Goal: Information Seeking & Learning: Learn about a topic

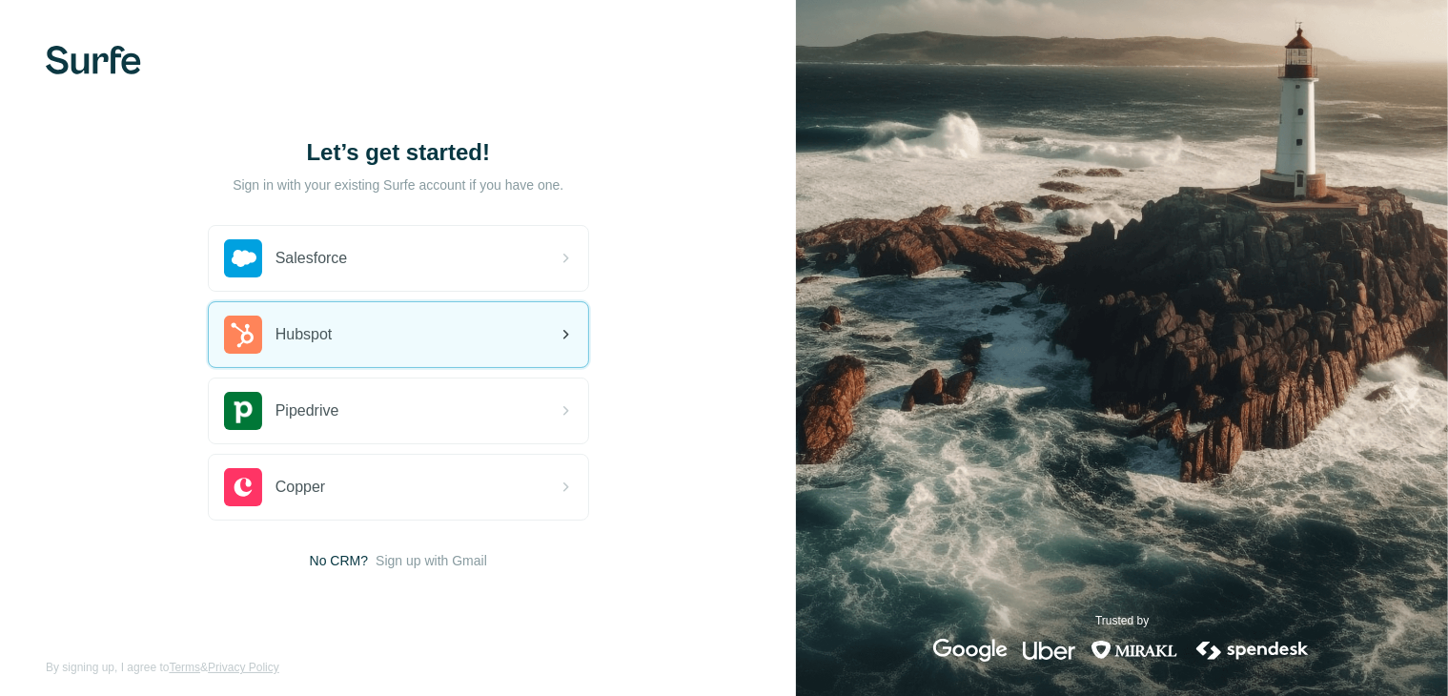
click at [286, 306] on div "Hubspot" at bounding box center [398, 334] width 379 height 65
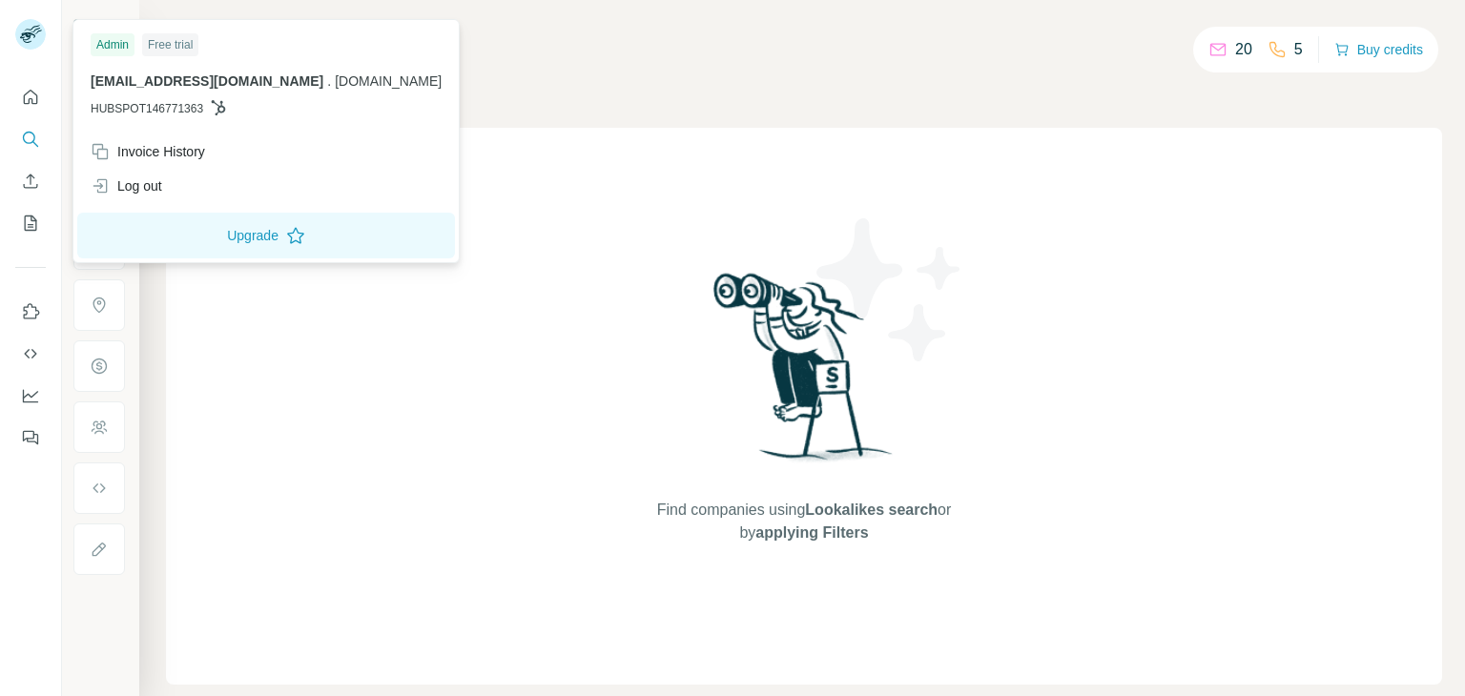
click at [22, 47] on icon at bounding box center [30, 34] width 31 height 31
click at [25, 88] on icon "Quick start" at bounding box center [30, 97] width 19 height 19
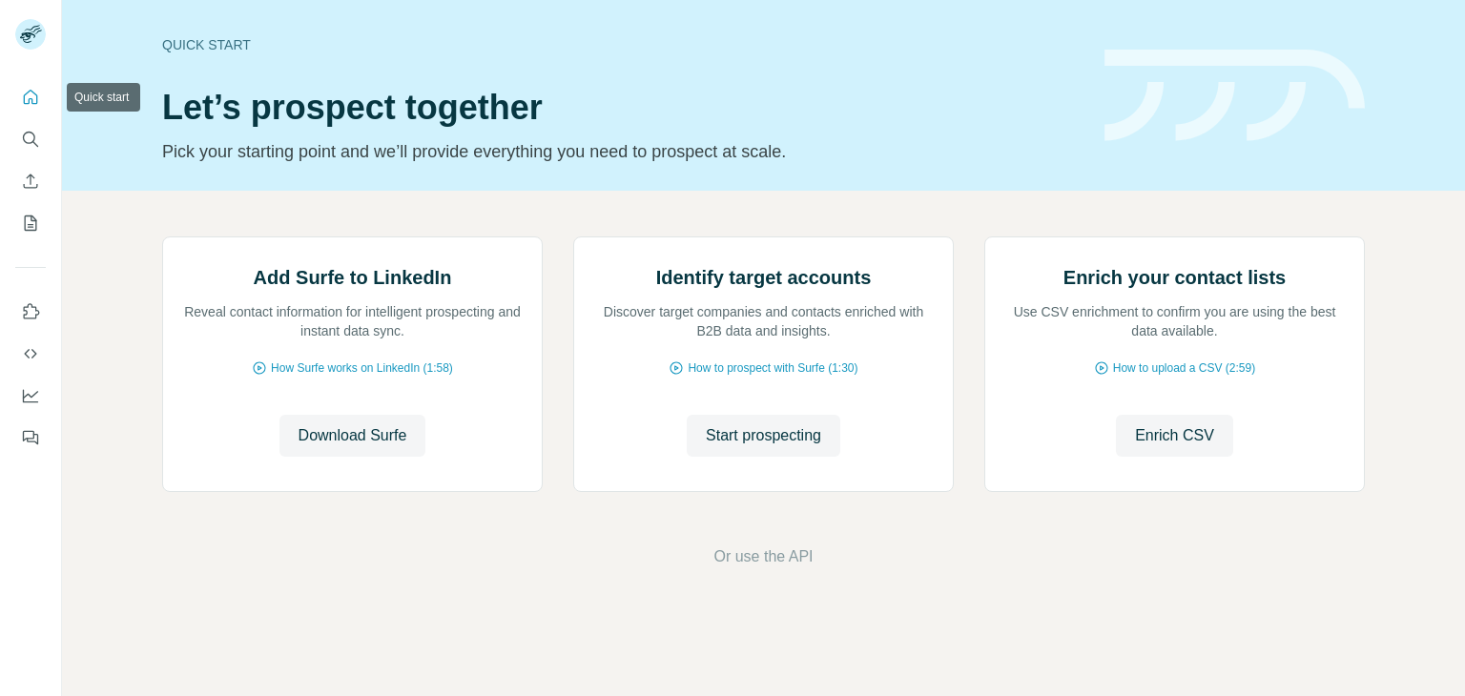
click at [41, 81] on button "Quick start" at bounding box center [30, 97] width 31 height 34
click at [742, 447] on span "Start prospecting" at bounding box center [763, 435] width 115 height 23
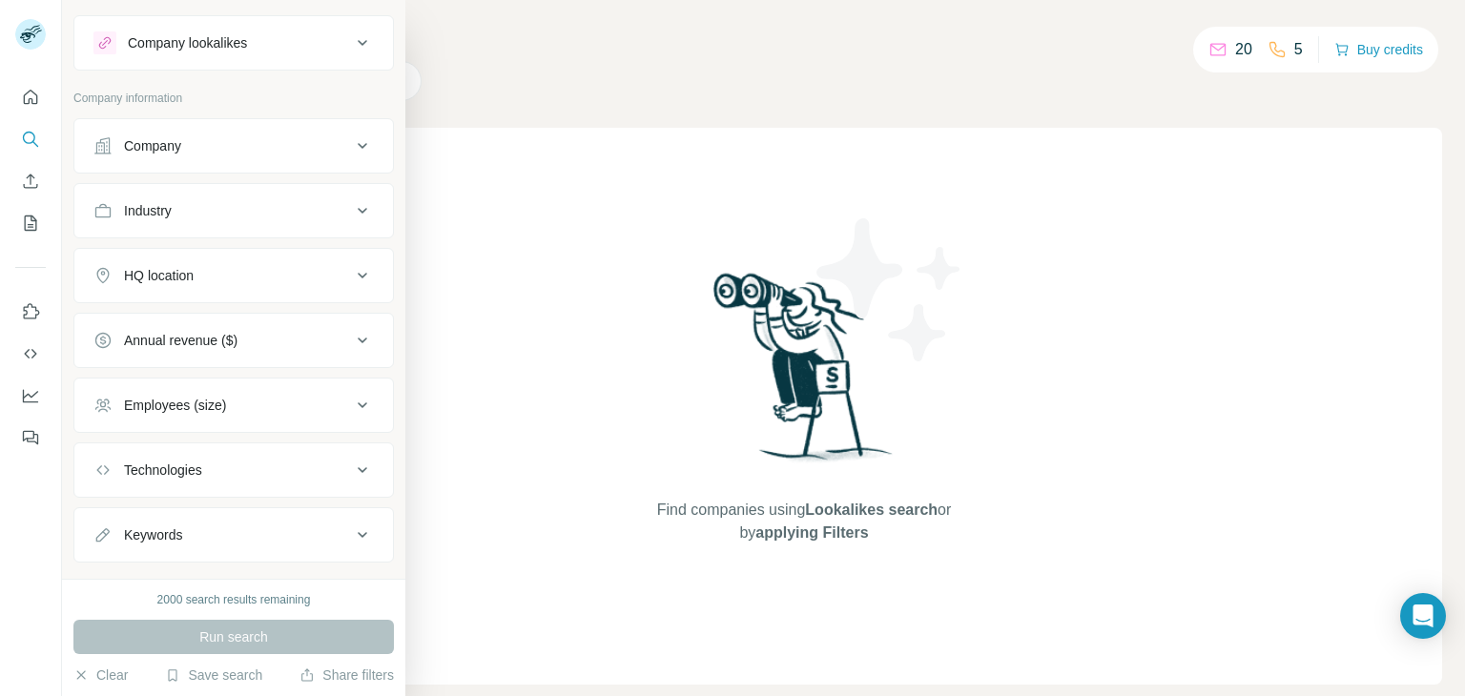
scroll to position [69, 0]
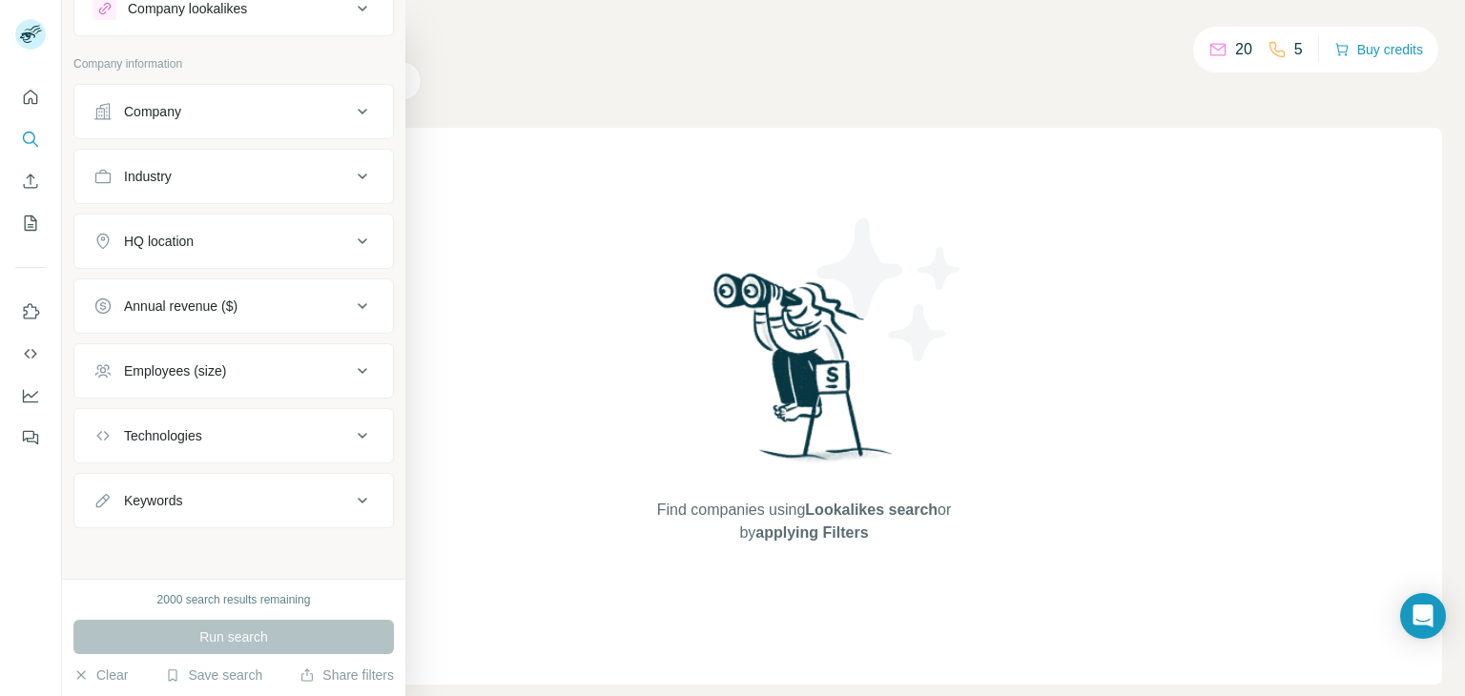
click at [347, 514] on button "Keywords" at bounding box center [233, 501] width 318 height 46
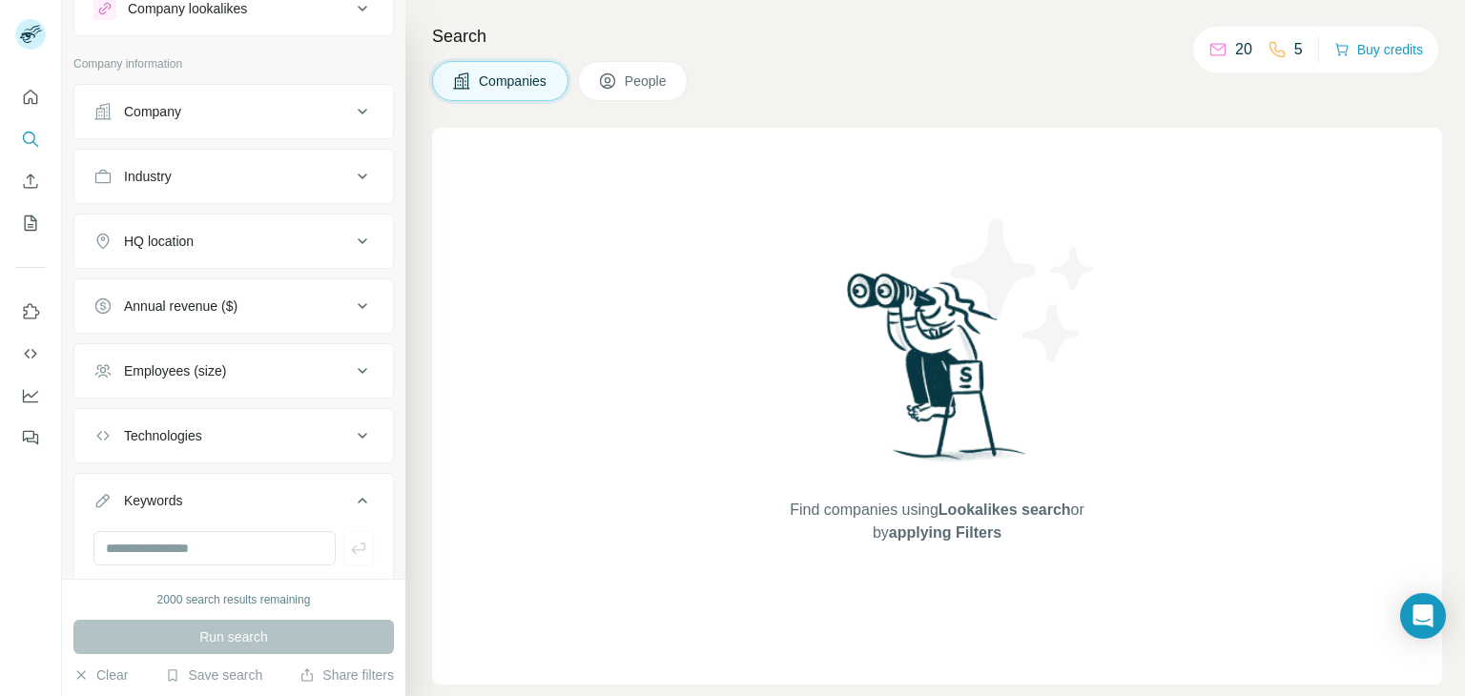
click at [351, 503] on icon at bounding box center [362, 500] width 23 height 23
click at [333, 464] on ul "Company Industry HQ location Annual revenue ($) Employees (size) Technologies K…" at bounding box center [233, 306] width 320 height 444
click at [351, 439] on icon at bounding box center [362, 435] width 23 height 23
click at [345, 413] on button "Technologies" at bounding box center [233, 439] width 318 height 53
click at [332, 362] on div "Employees (size)" at bounding box center [221, 370] width 257 height 19
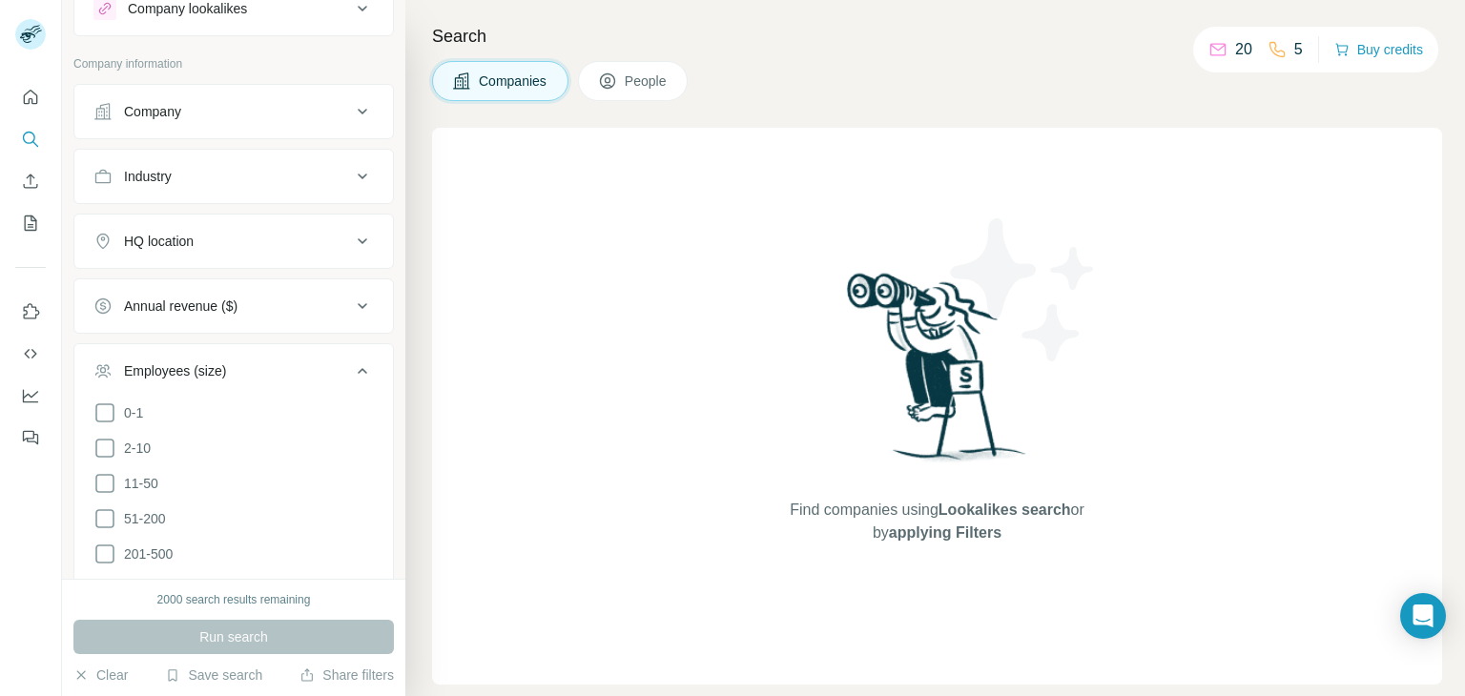
click at [332, 362] on div "Employees (size)" at bounding box center [221, 370] width 257 height 19
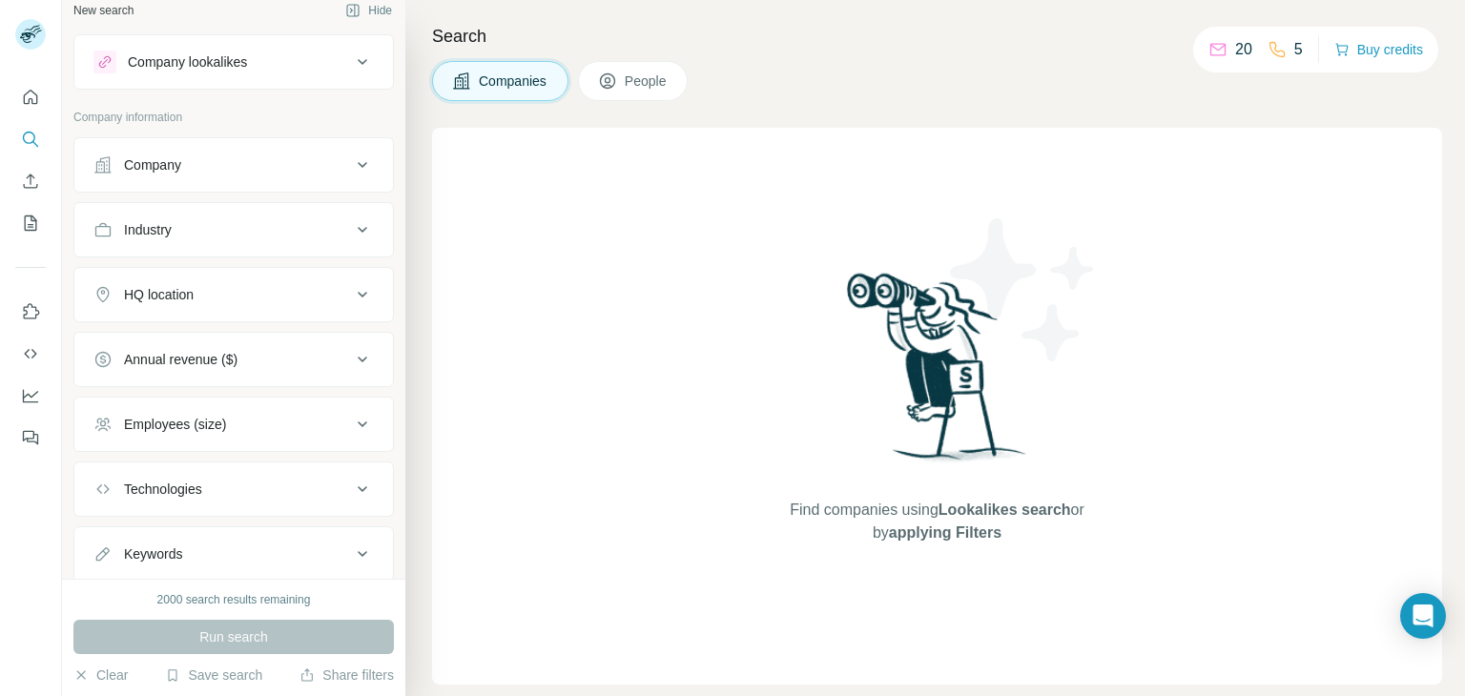
scroll to position [0, 0]
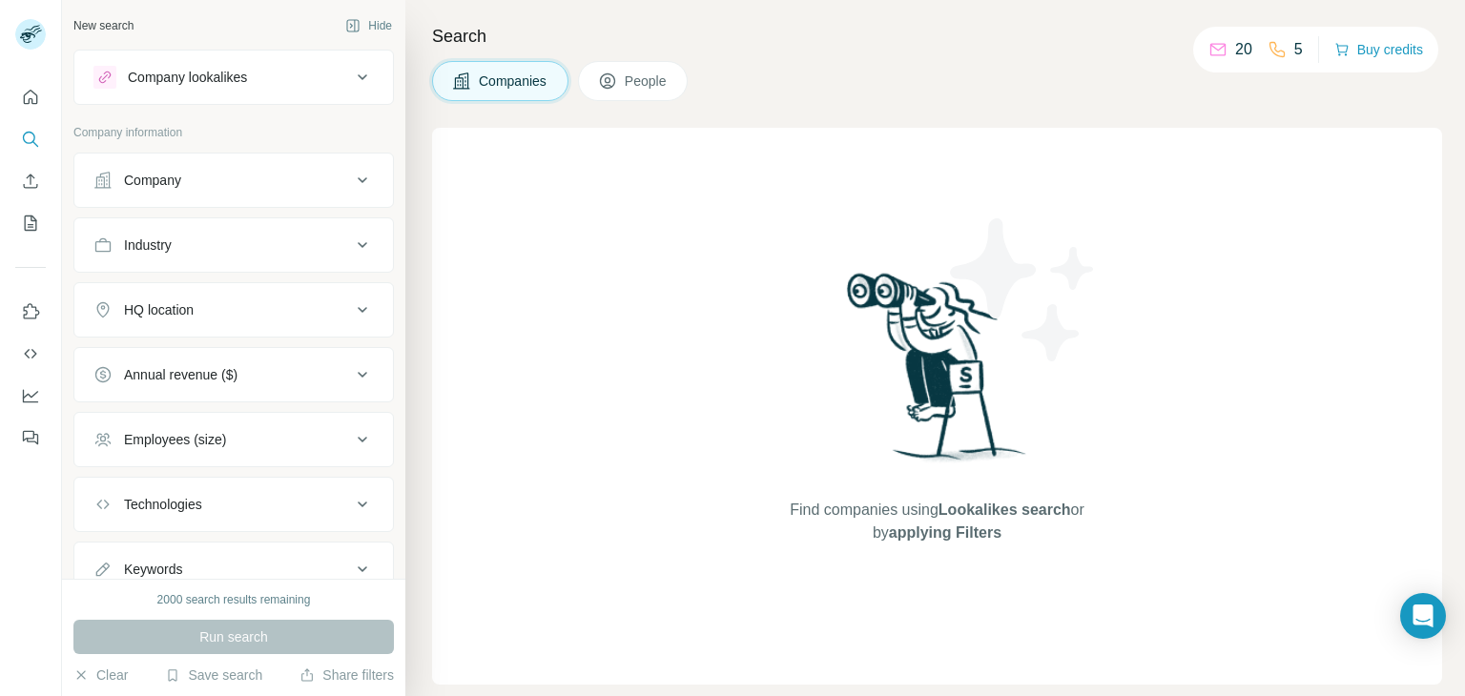
click at [356, 180] on icon at bounding box center [362, 180] width 23 height 23
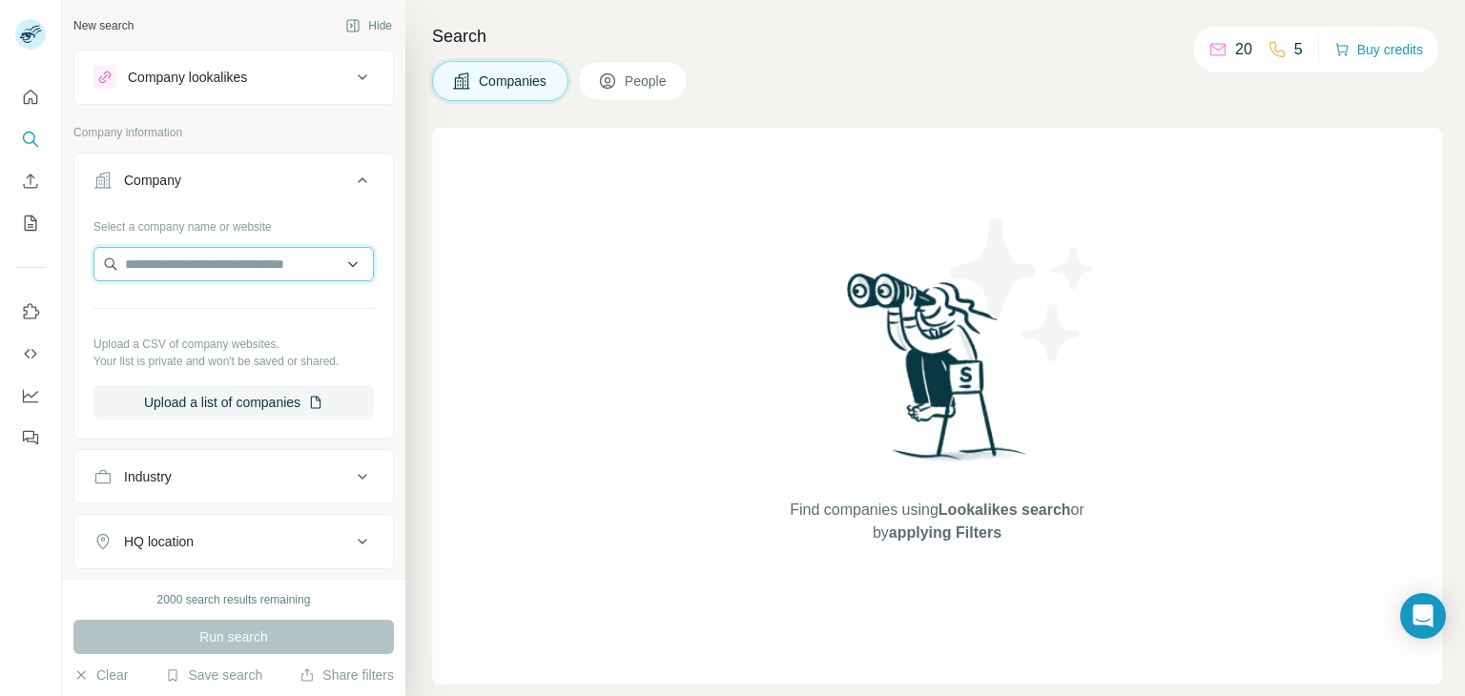
click at [335, 263] on input "text" at bounding box center [233, 264] width 280 height 34
click at [344, 167] on button "Company" at bounding box center [233, 183] width 318 height 53
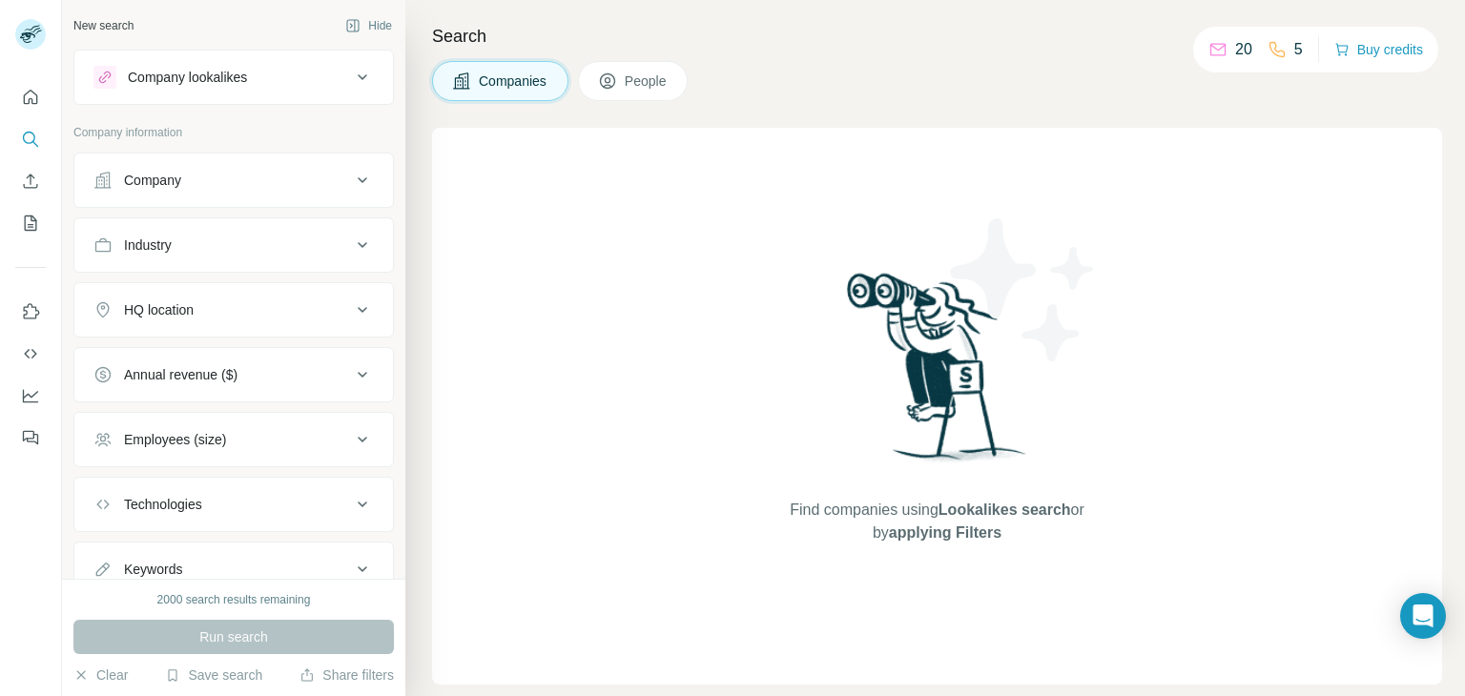
click at [331, 244] on div "Industry" at bounding box center [221, 245] width 257 height 19
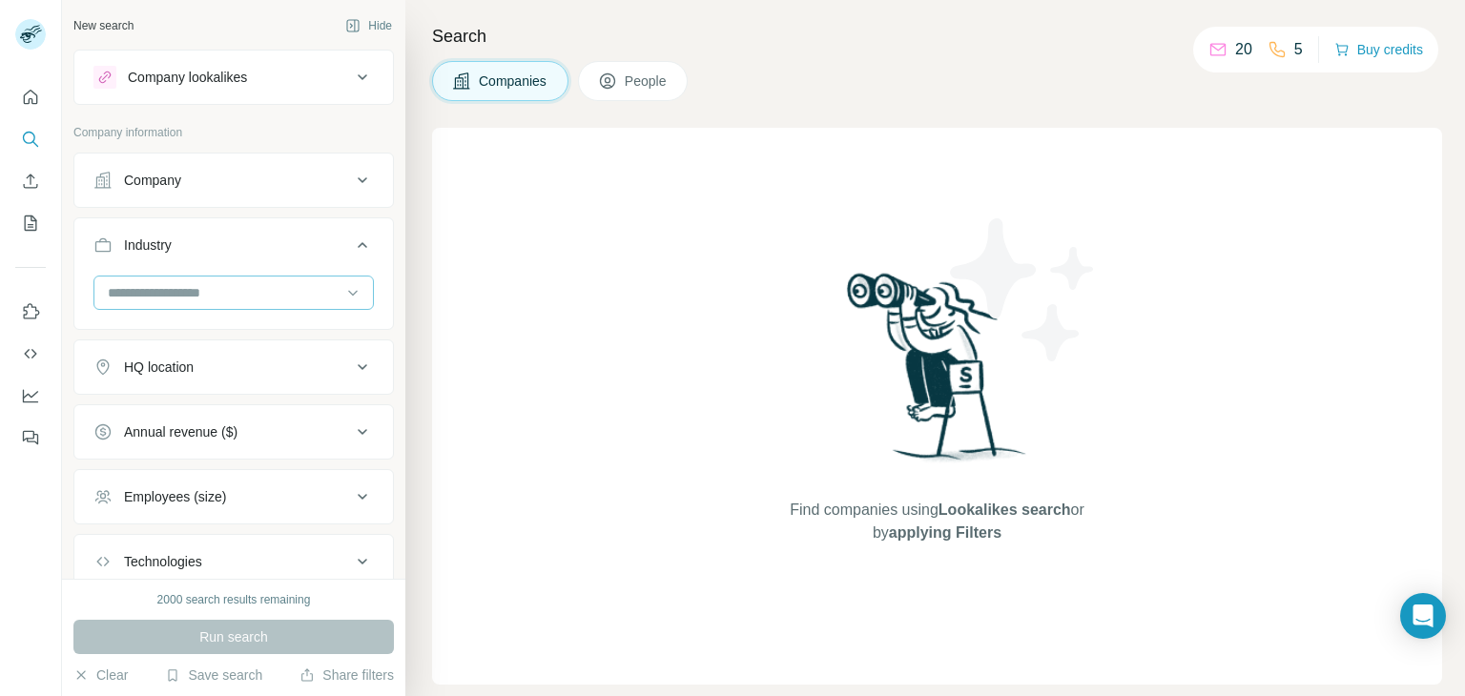
click at [315, 287] on input at bounding box center [224, 292] width 236 height 21
type input "**********"
click at [154, 284] on input "**********" at bounding box center [224, 292] width 236 height 21
click at [153, 287] on input at bounding box center [224, 292] width 236 height 21
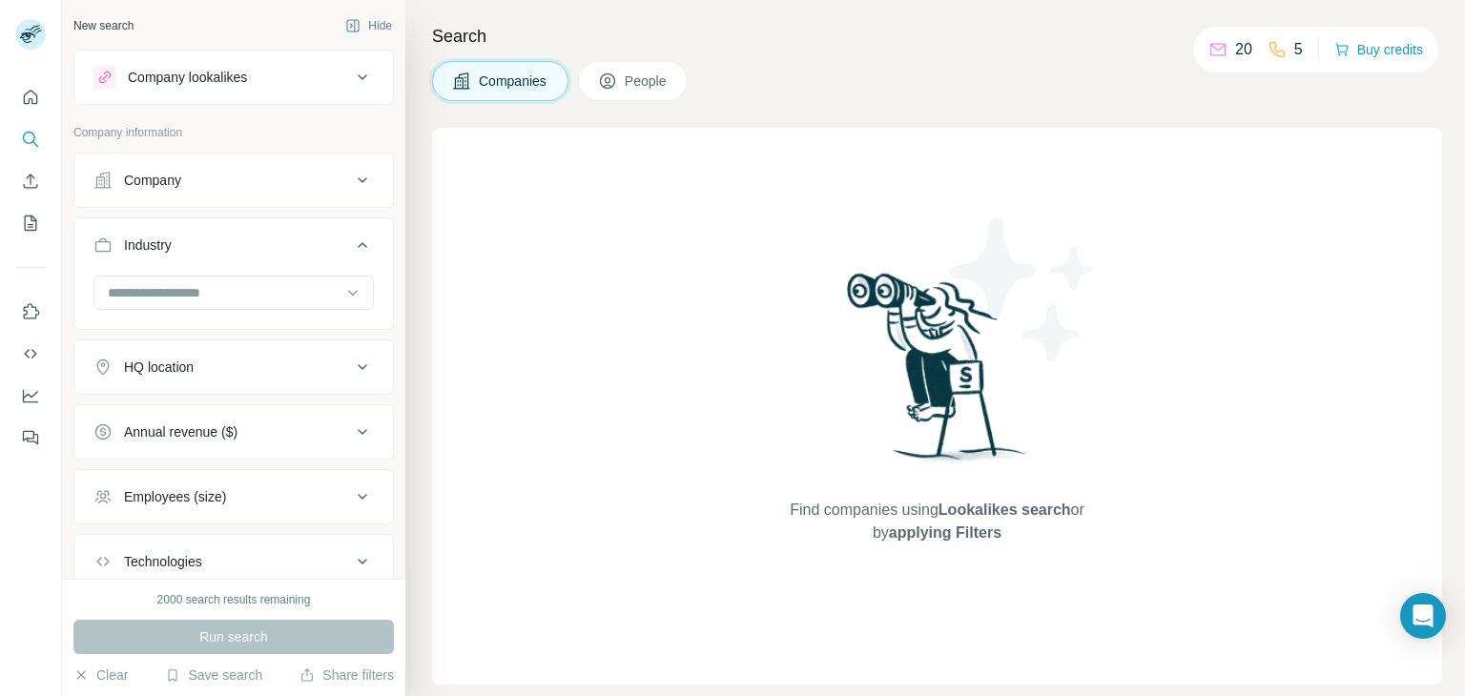
click at [177, 270] on button "Industry" at bounding box center [233, 248] width 318 height 53
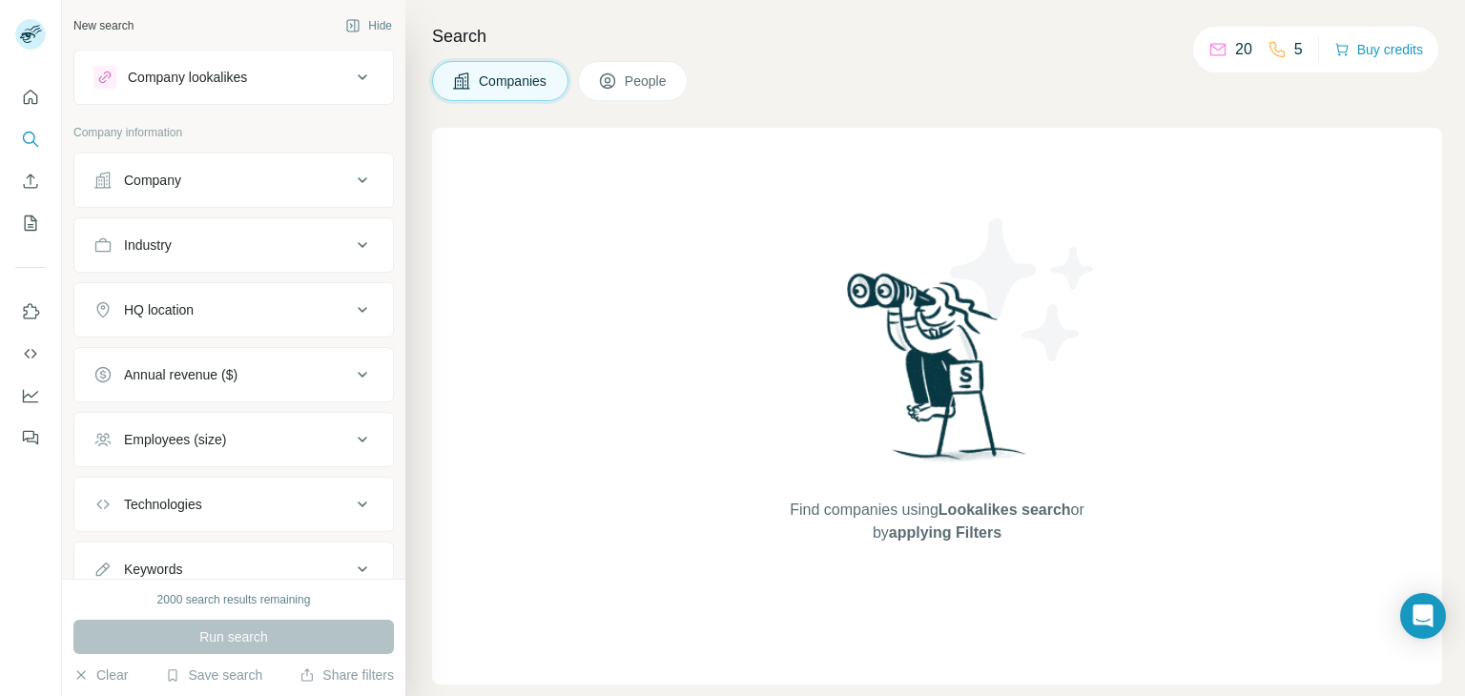
click at [180, 236] on div "Industry" at bounding box center [221, 245] width 257 height 19
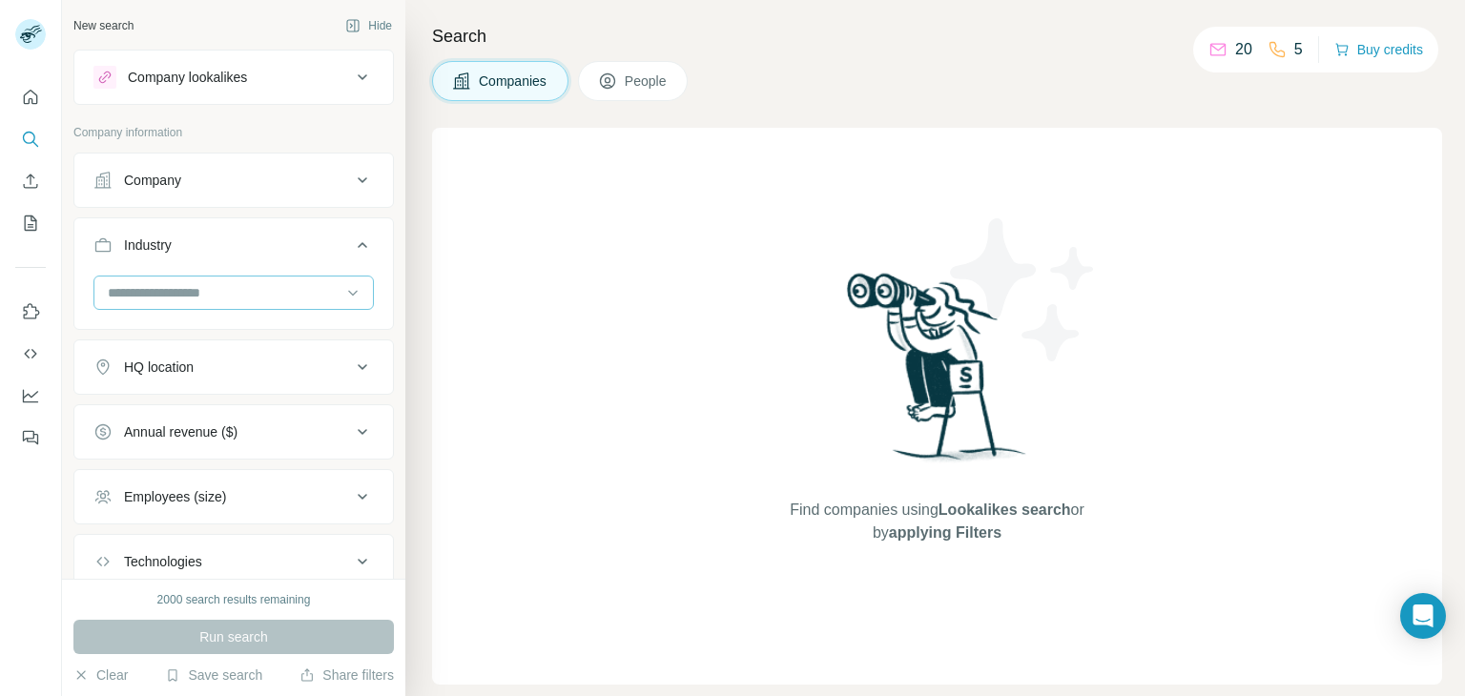
click at [178, 279] on div at bounding box center [224, 293] width 236 height 32
type input "**********"
click at [191, 416] on button "Annual revenue ($)" at bounding box center [233, 432] width 318 height 46
click at [156, 291] on input at bounding box center [224, 292] width 236 height 21
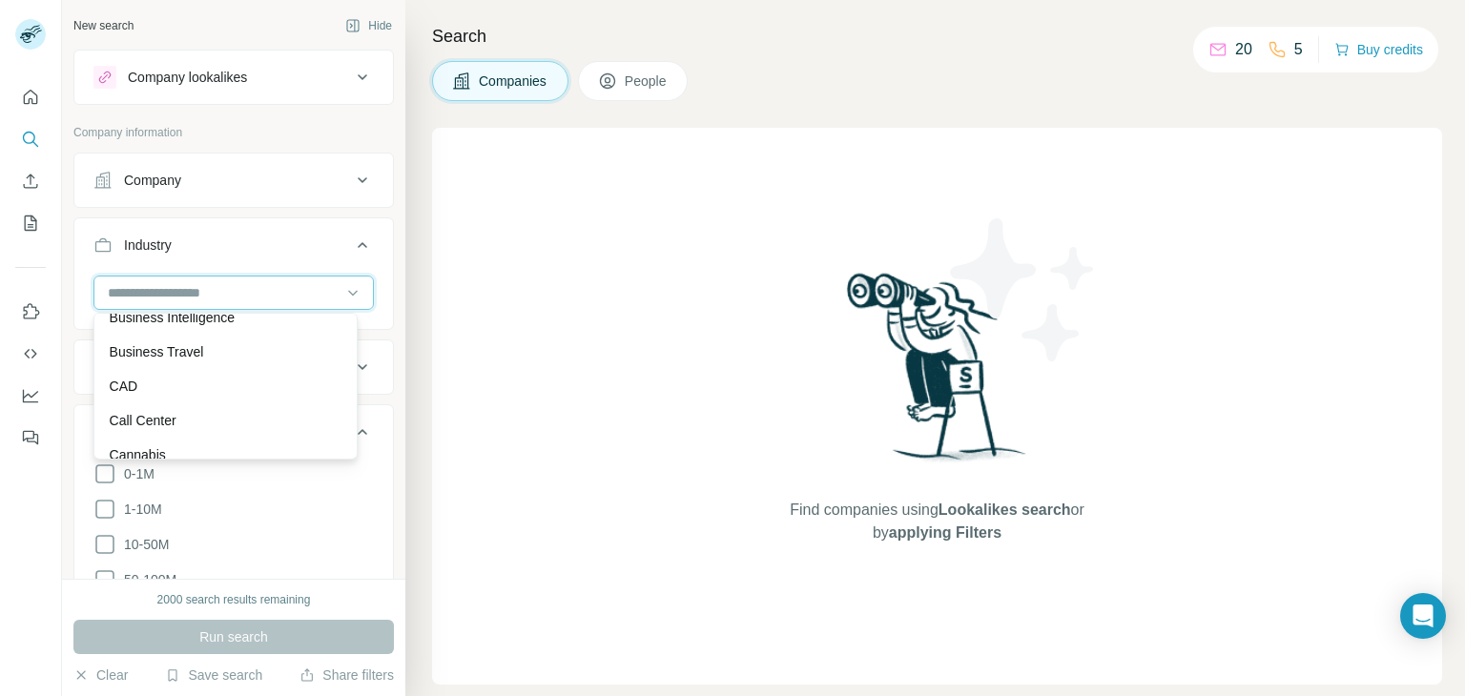
scroll to position [2384, 0]
click at [595, 409] on div "Find companies using Lookalikes search or by applying Filters" at bounding box center [937, 406] width 1010 height 557
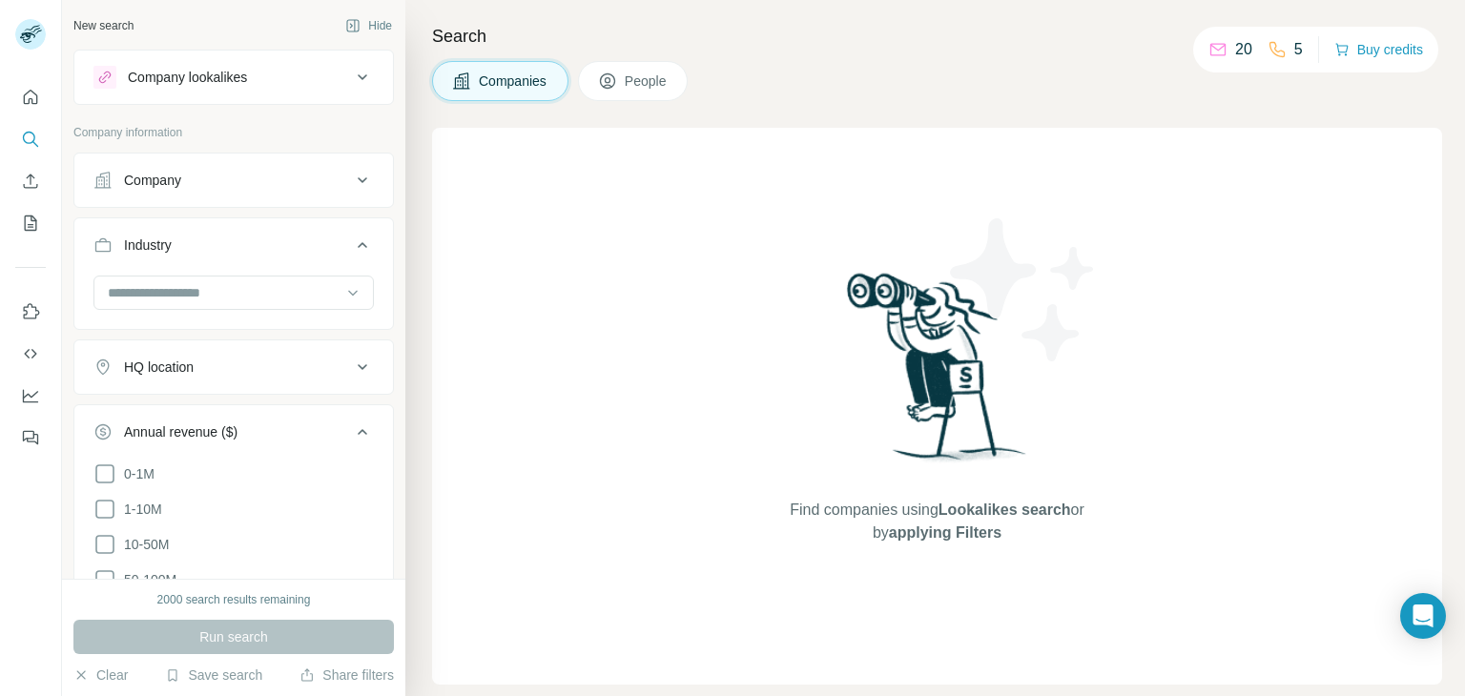
click at [313, 377] on button "HQ location" at bounding box center [233, 367] width 318 height 46
click at [313, 377] on button "HQ location" at bounding box center [233, 370] width 318 height 53
click at [313, 377] on button "HQ location" at bounding box center [233, 367] width 318 height 46
click at [299, 422] on input "text" at bounding box center [233, 415] width 280 height 34
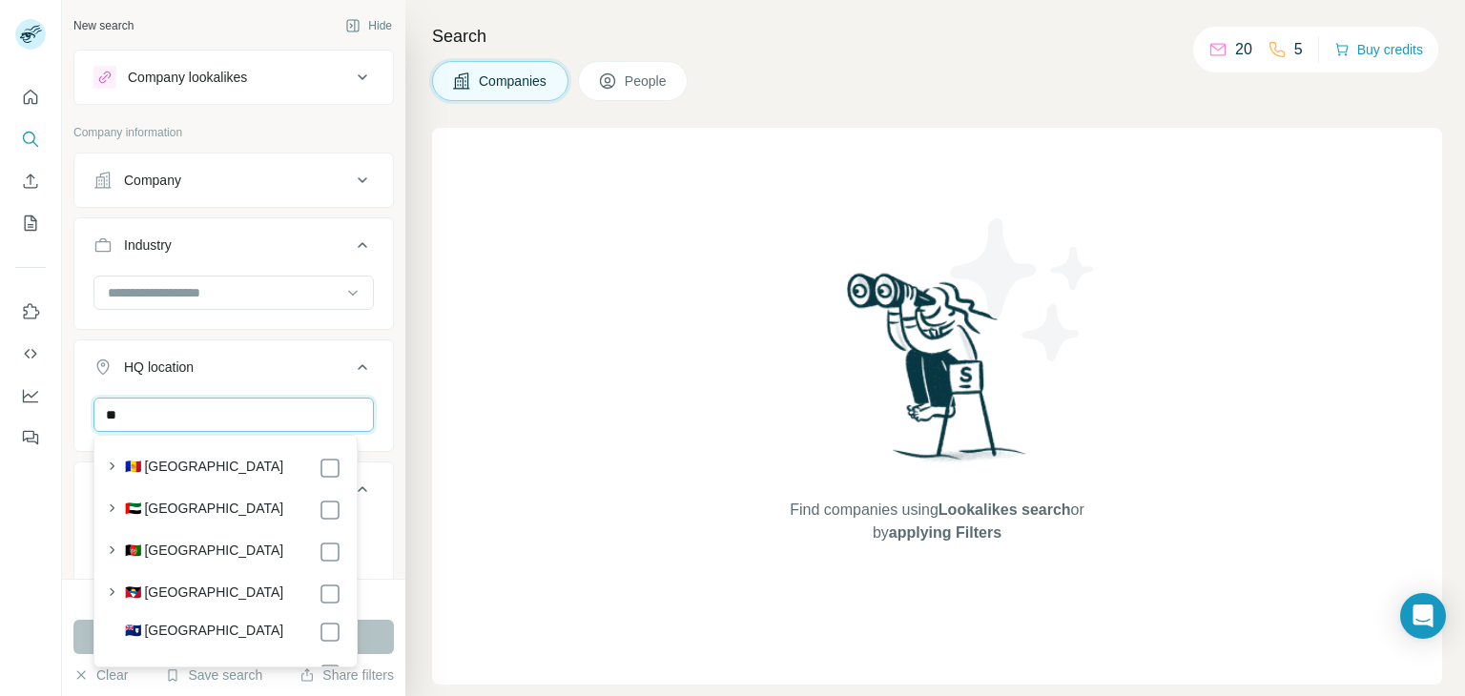
type input "*"
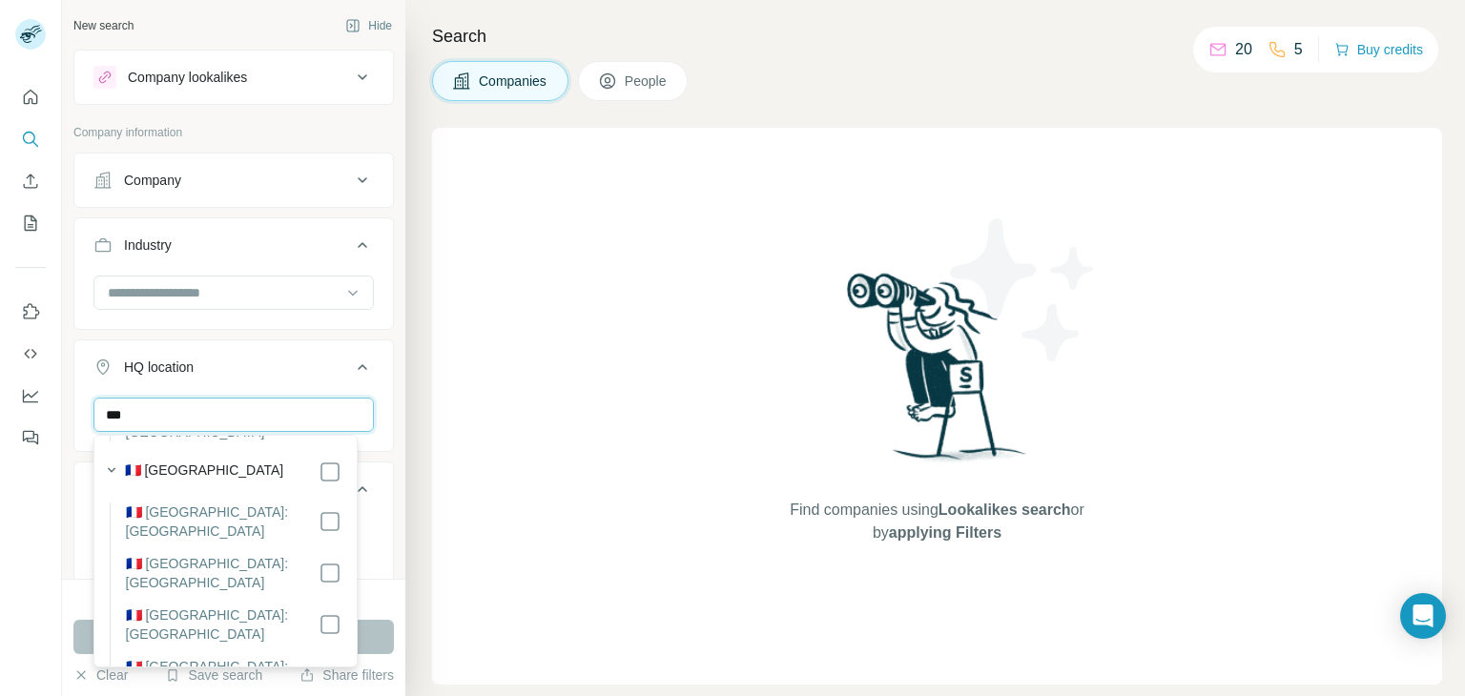
scroll to position [95, 0]
type input "***"
click at [168, 461] on label "🇫🇷 [GEOGRAPHIC_DATA]" at bounding box center [204, 472] width 159 height 23
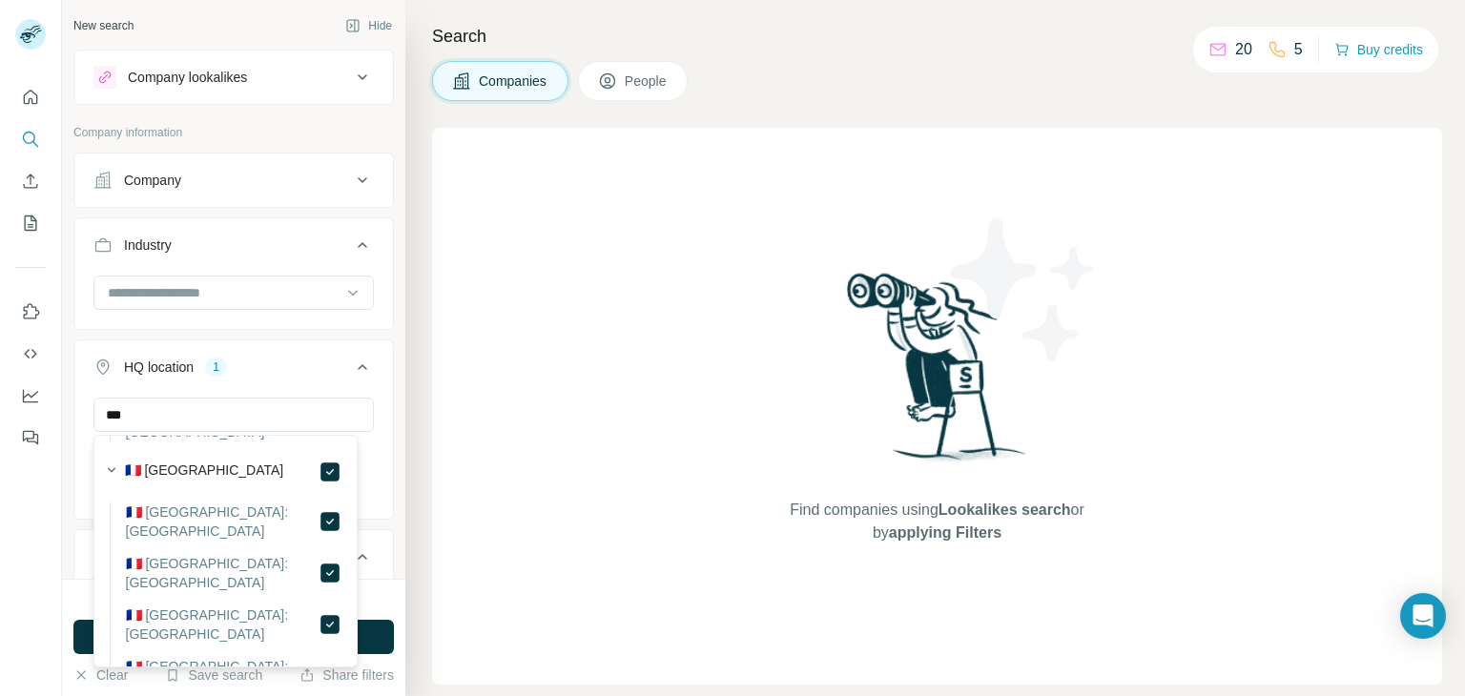
click at [429, 423] on div "Search Companies People Find companies using Lookalikes search or by applying F…" at bounding box center [934, 348] width 1059 height 696
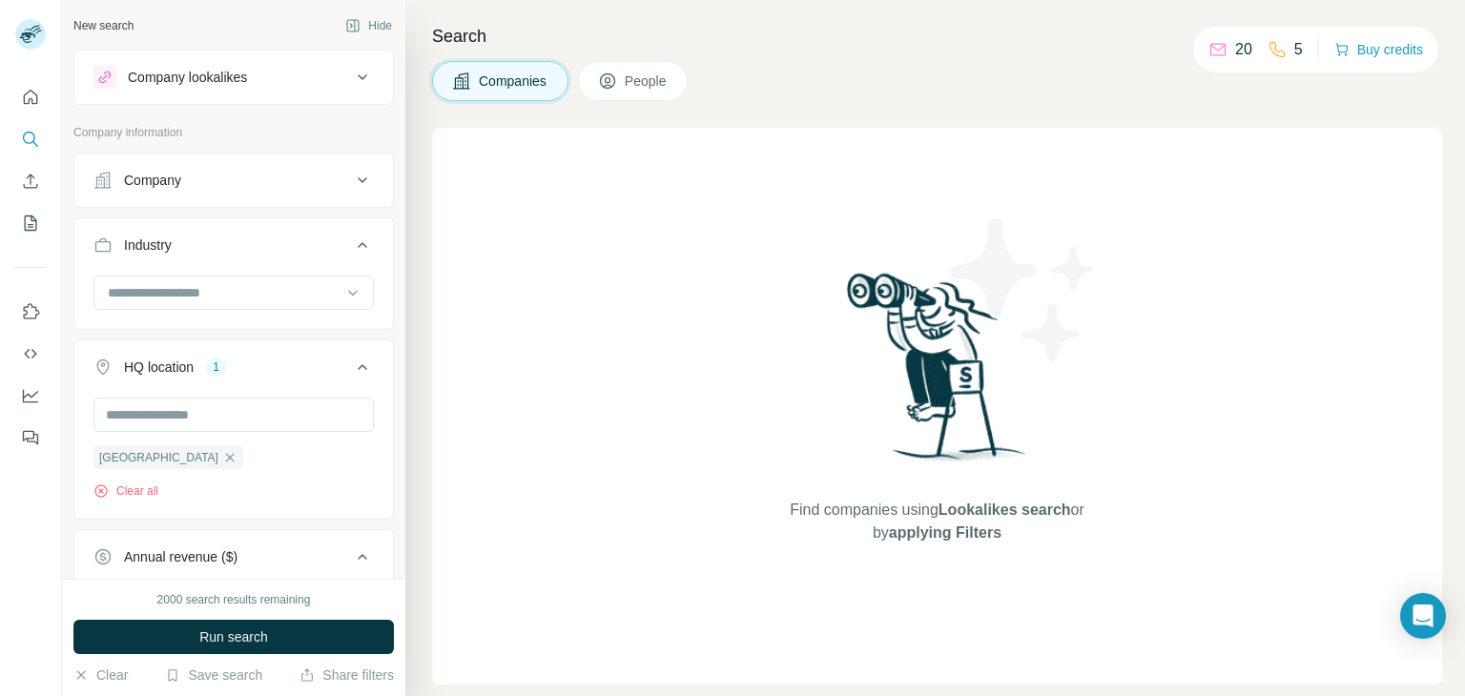
click at [541, 409] on div "Find companies using Lookalikes search or by applying Filters" at bounding box center [937, 406] width 1010 height 557
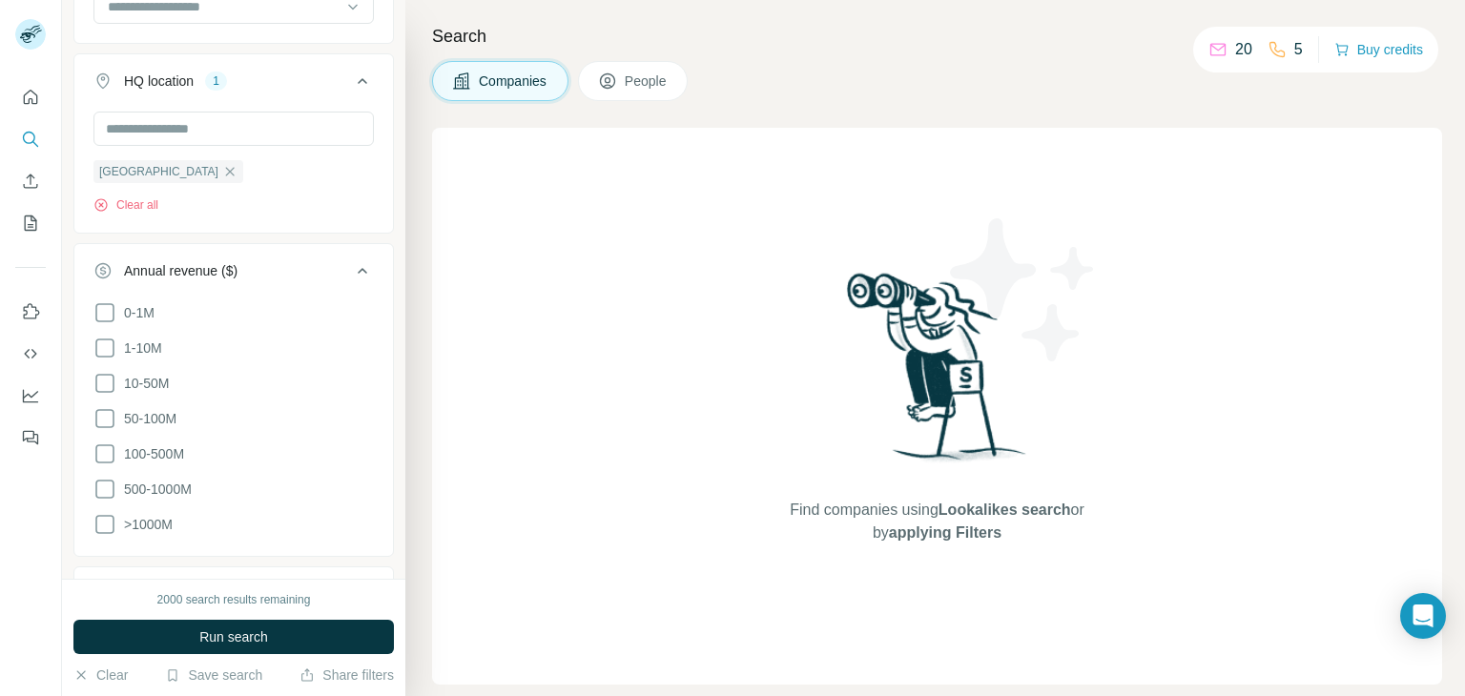
scroll to position [507, 0]
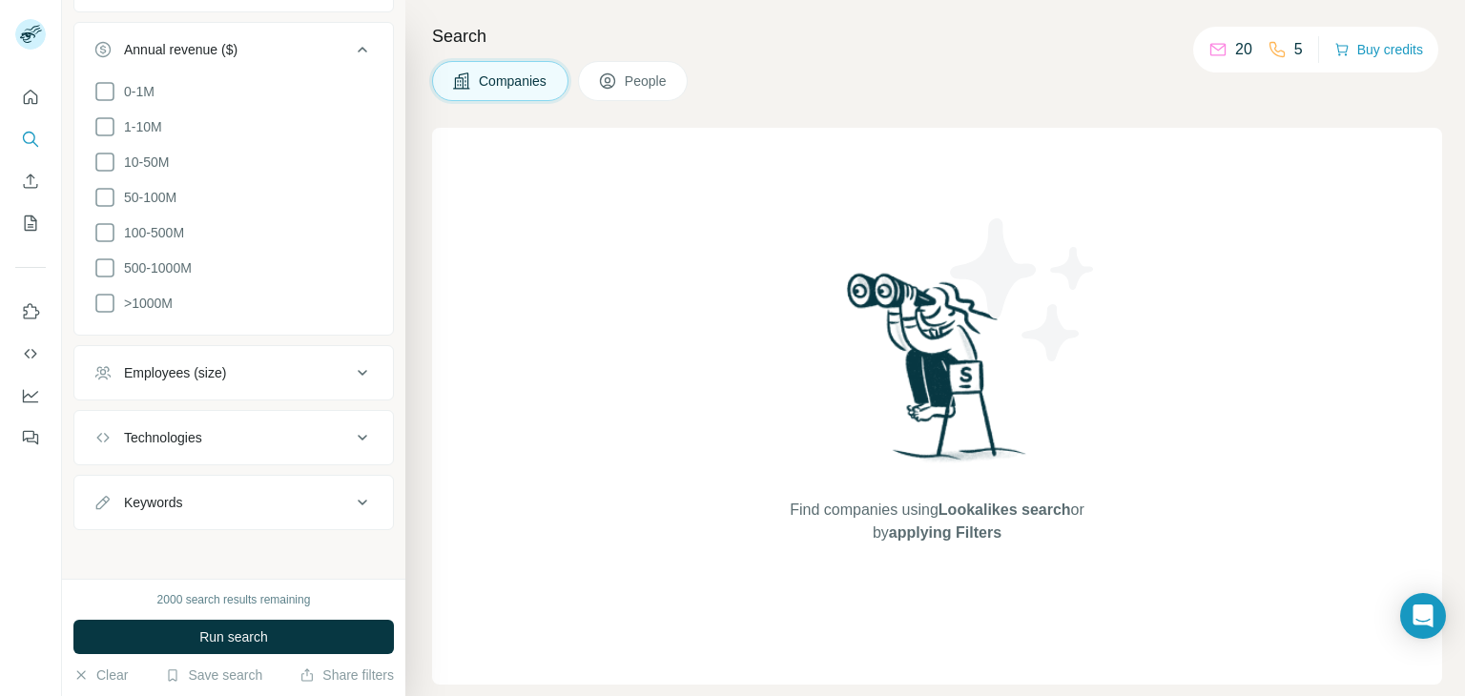
click at [268, 374] on div "Employees (size)" at bounding box center [221, 372] width 257 height 19
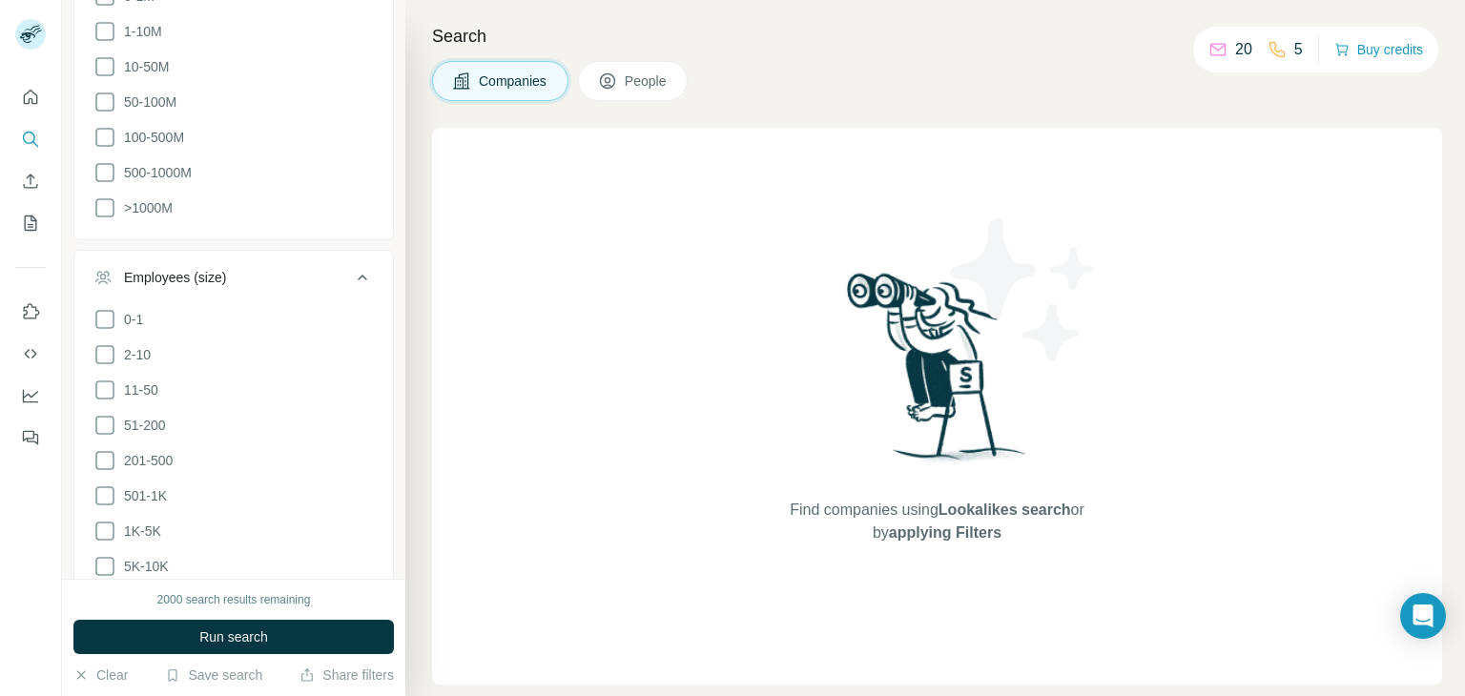
click at [271, 283] on button "Employees (size)" at bounding box center [233, 281] width 318 height 53
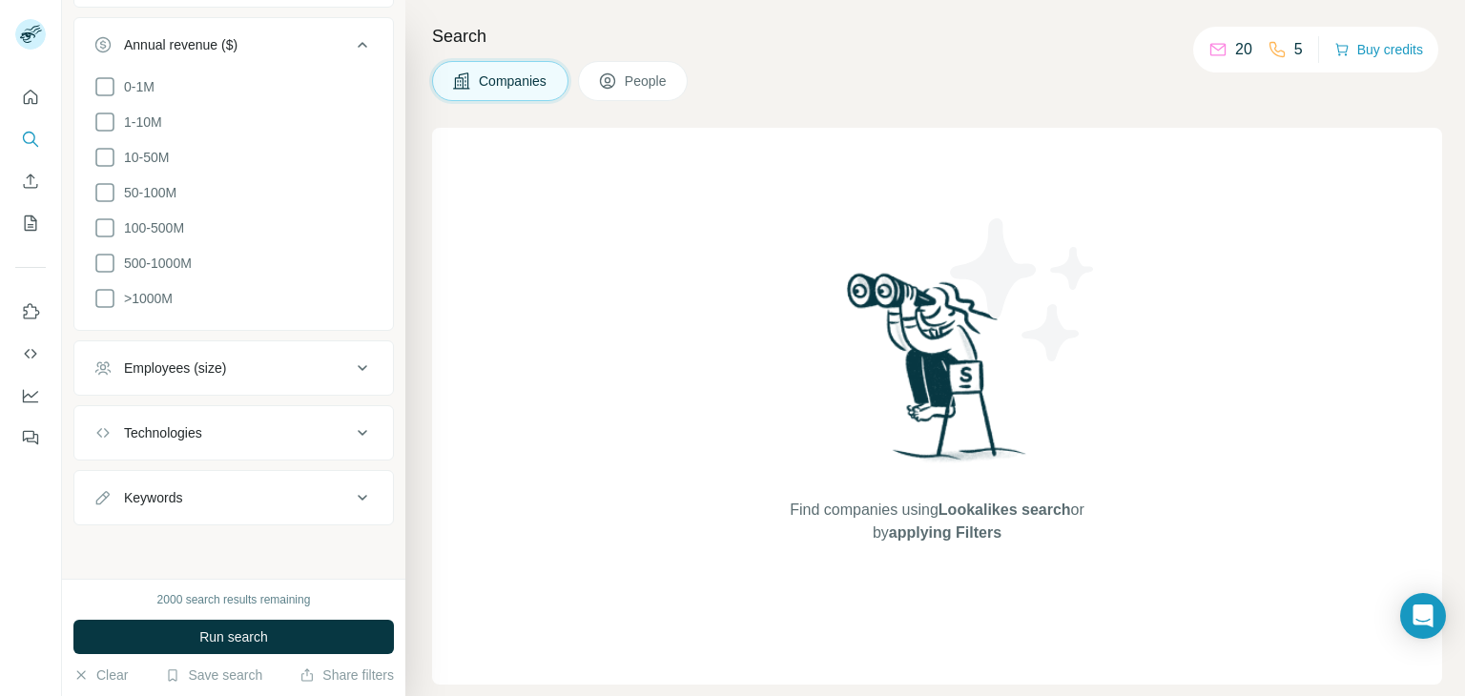
scroll to position [507, 0]
click at [172, 436] on div "Technologies" at bounding box center [163, 437] width 78 height 19
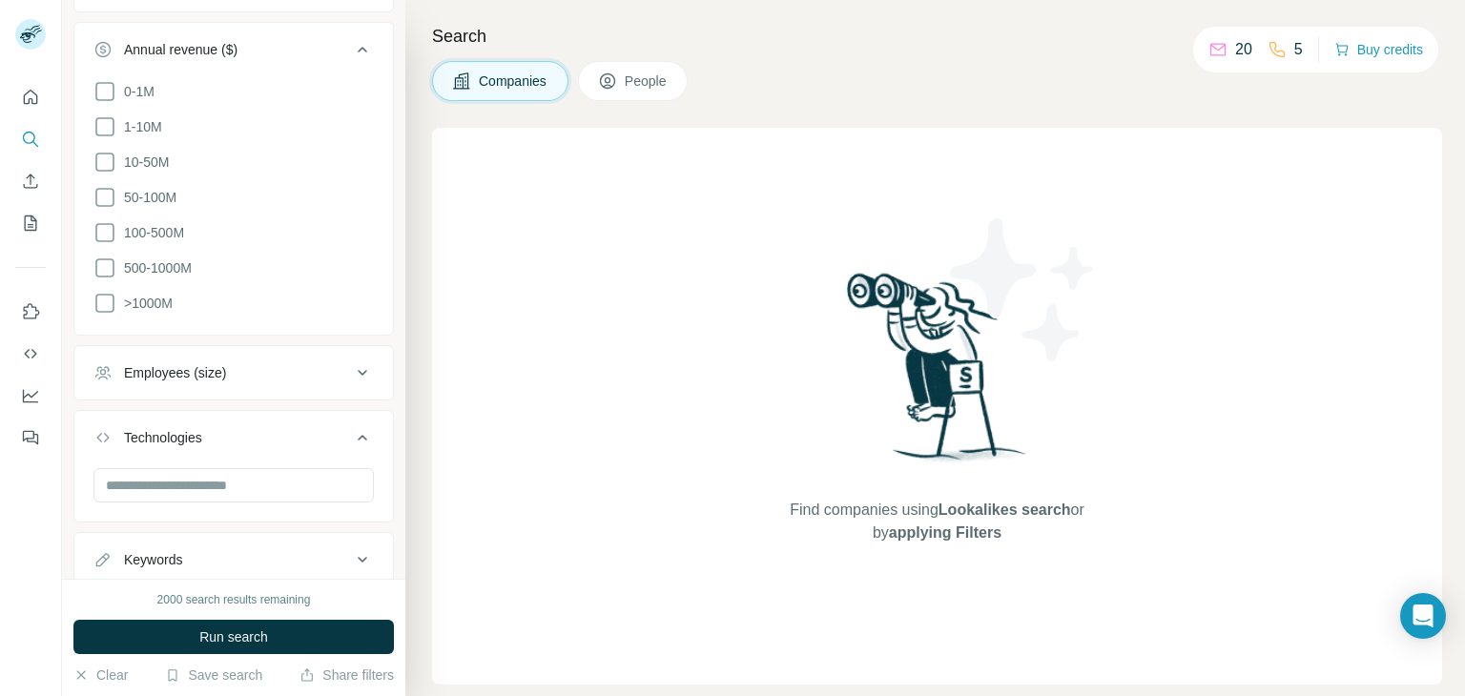
scroll to position [564, 0]
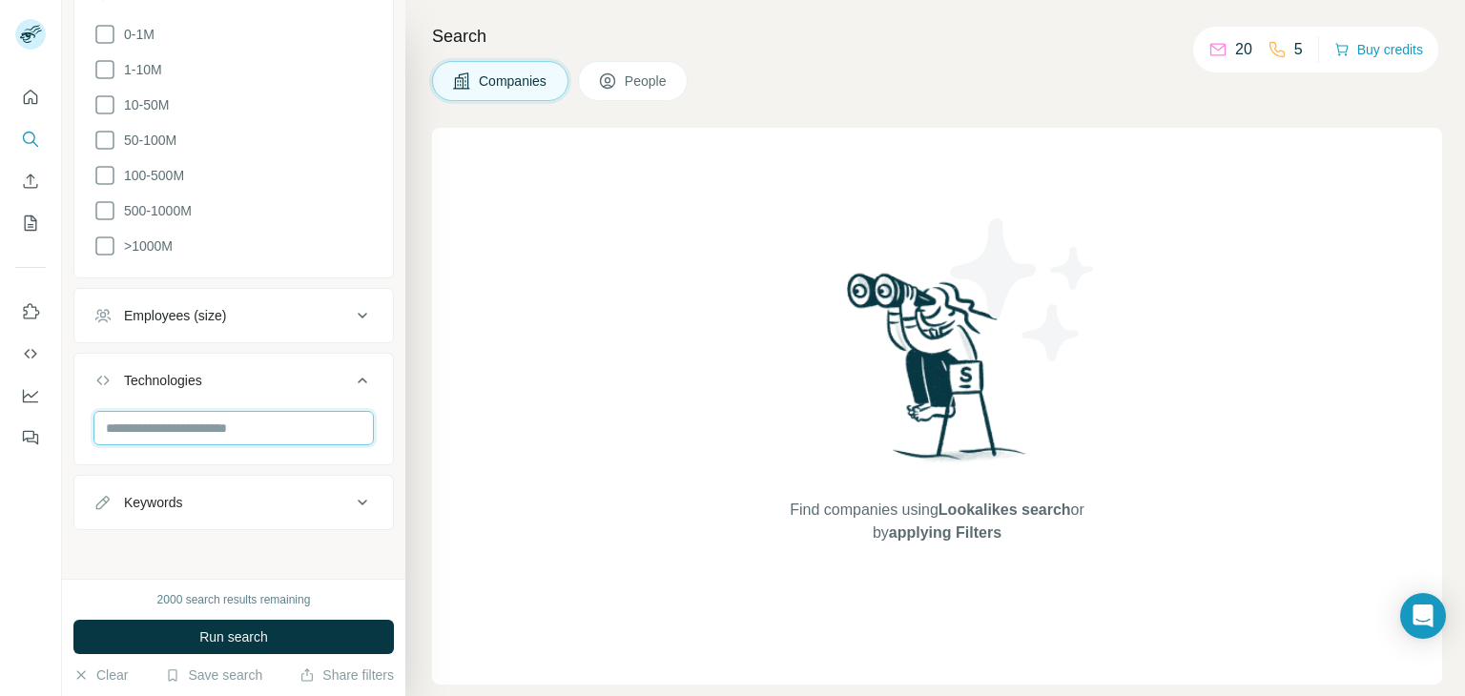
click at [205, 413] on input "text" at bounding box center [233, 428] width 280 height 34
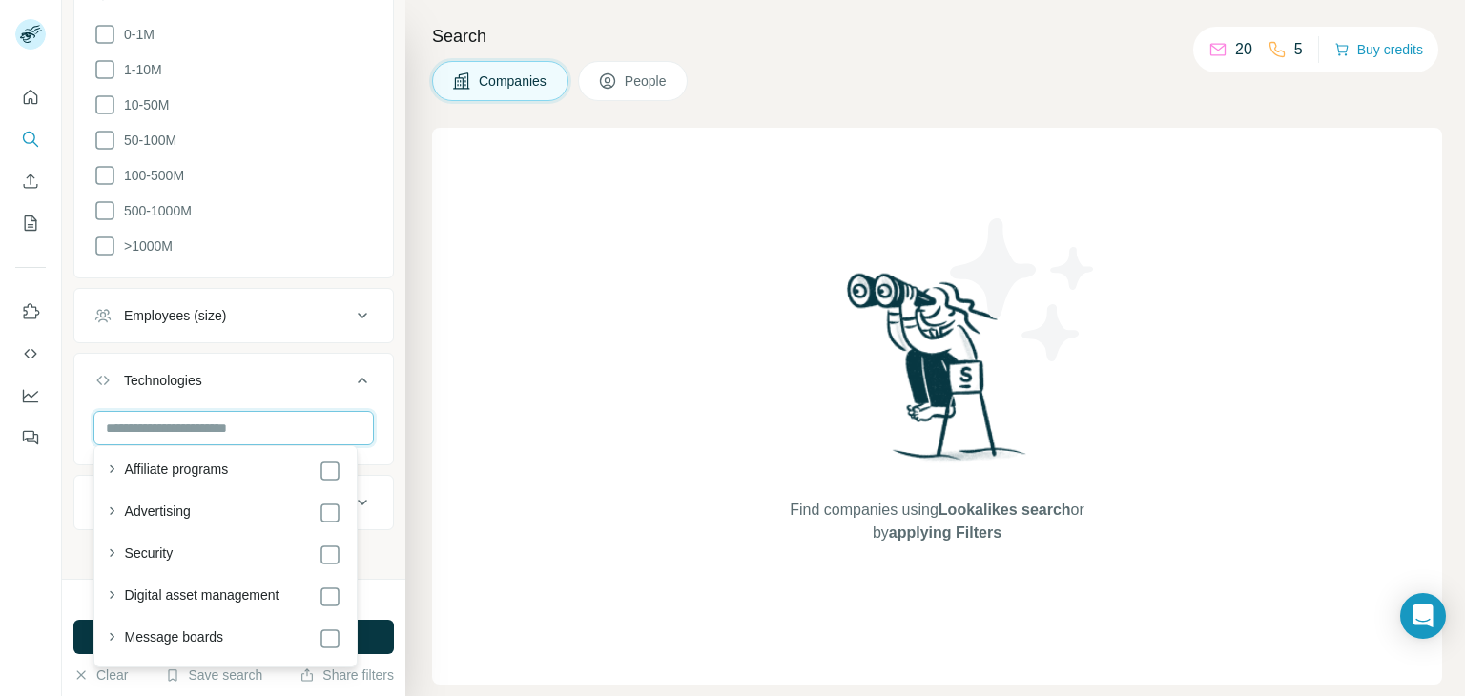
scroll to position [858, 0]
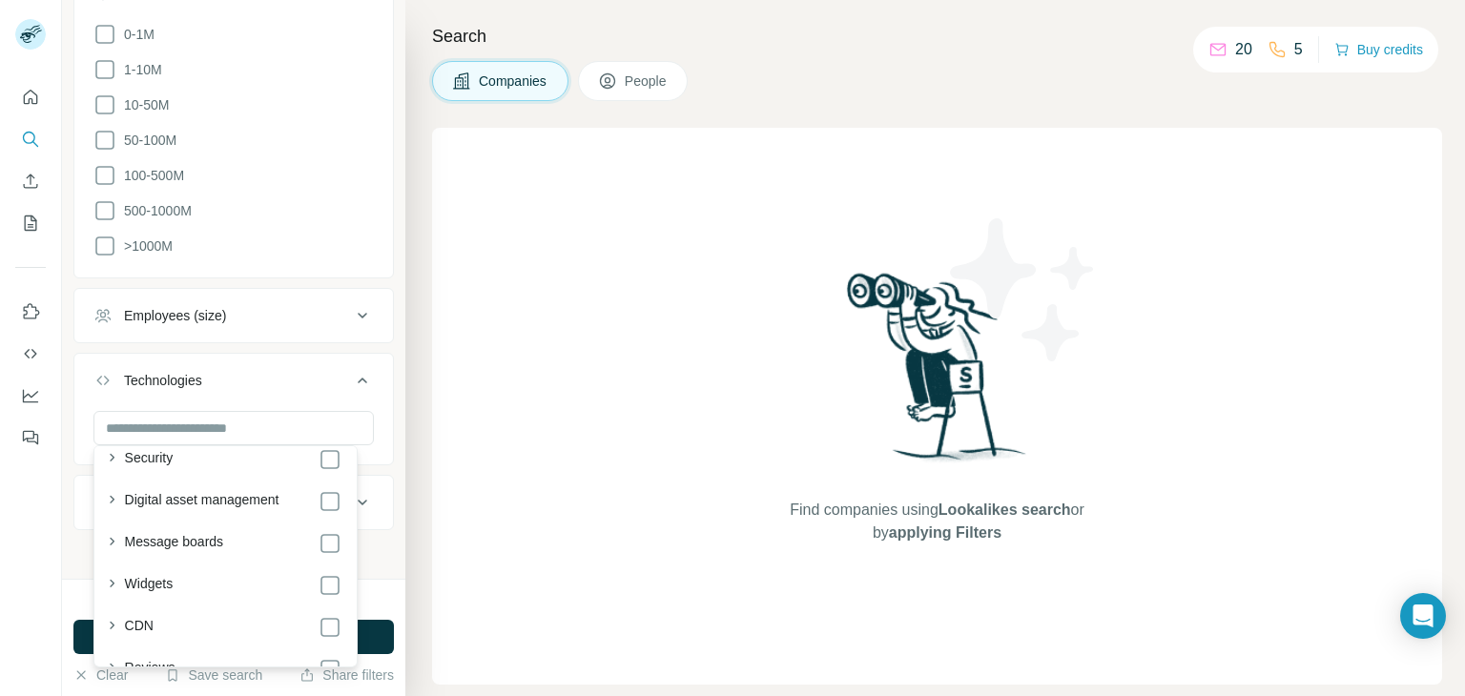
click at [441, 443] on div "Find companies using Lookalikes search or by applying Filters" at bounding box center [937, 406] width 1010 height 557
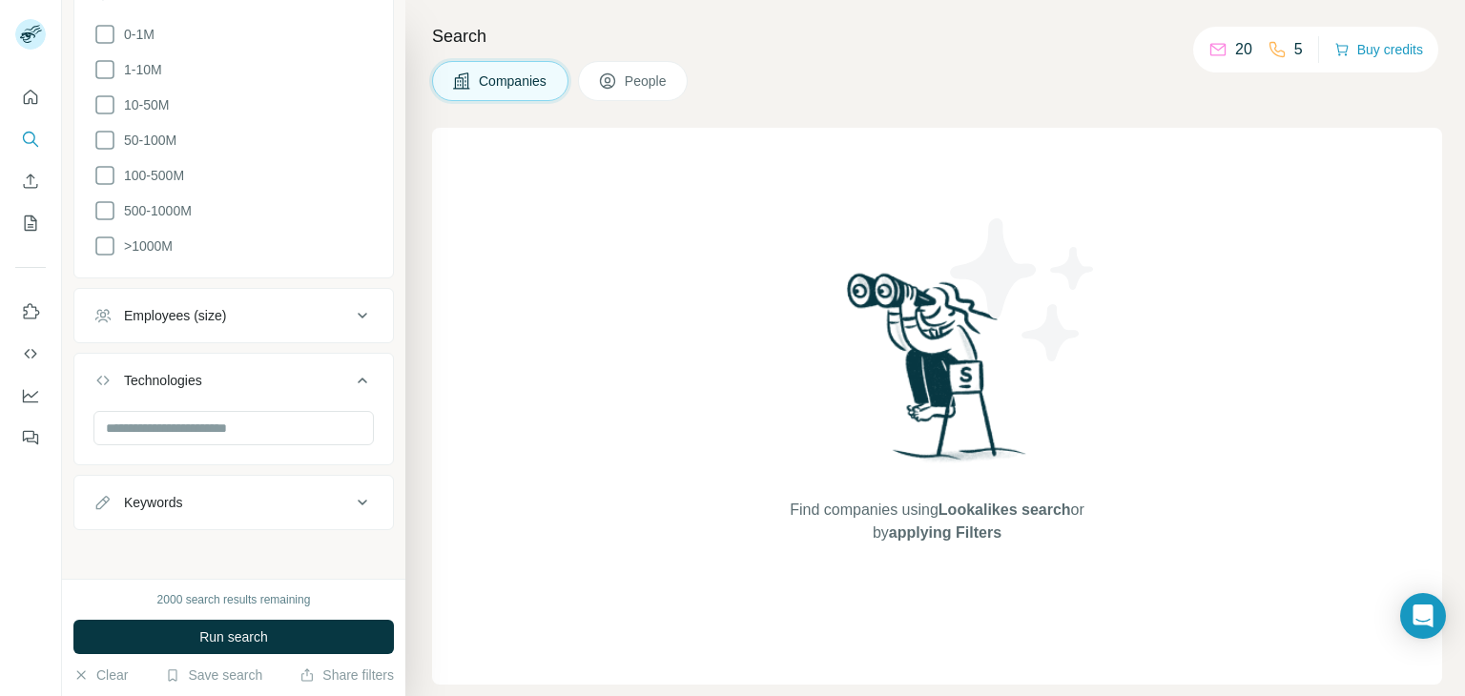
click at [172, 493] on div "Keywords" at bounding box center [153, 502] width 58 height 19
click at [174, 493] on div "Keywords" at bounding box center [153, 502] width 58 height 19
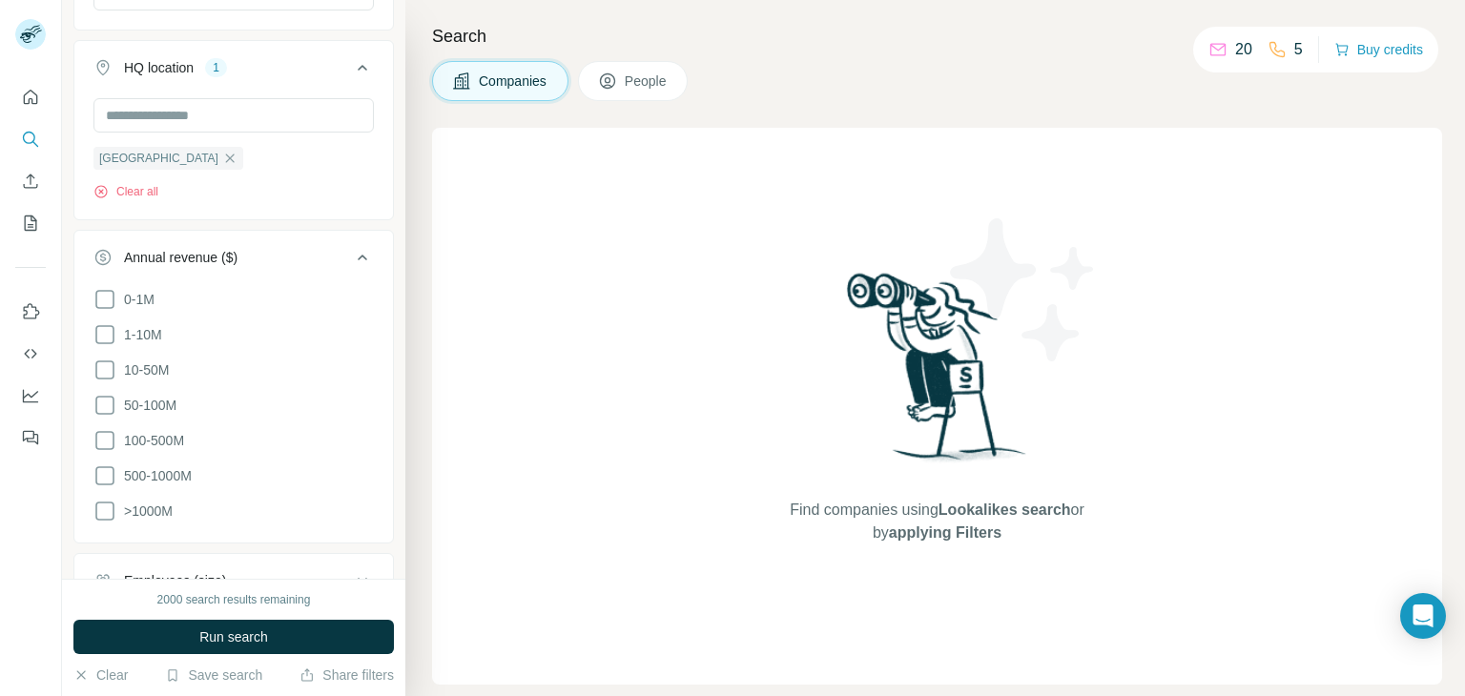
scroll to position [88, 0]
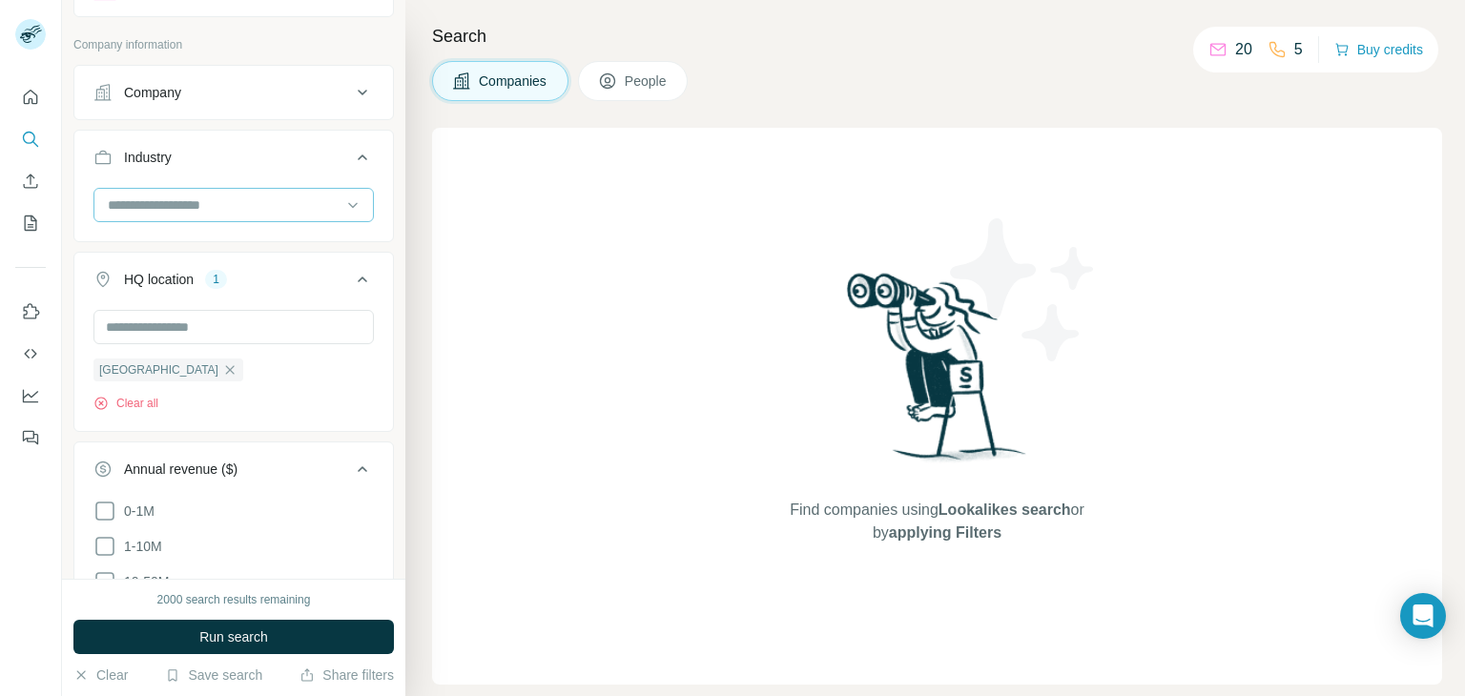
click at [236, 215] on div at bounding box center [224, 205] width 236 height 32
type input "*"
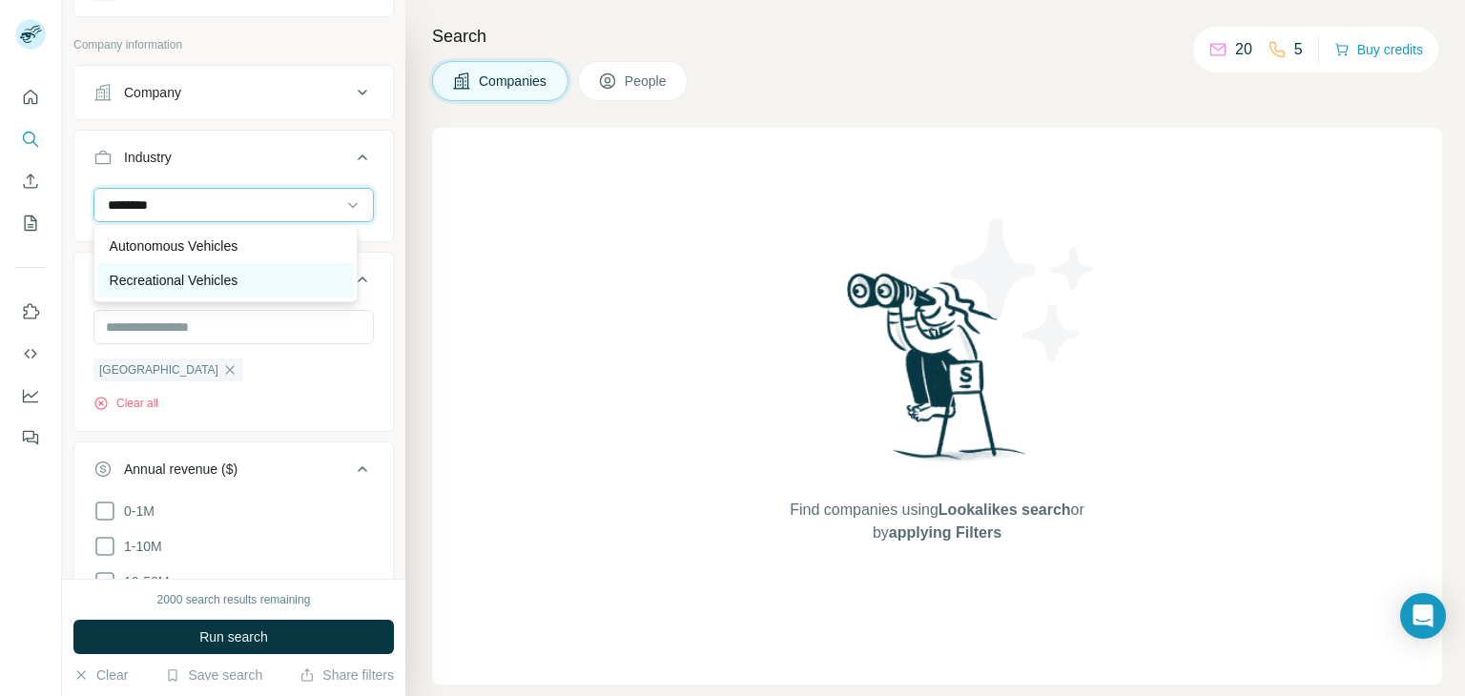
type input "********"
click at [236, 284] on div "Recreational Vehicles" at bounding box center [226, 280] width 233 height 19
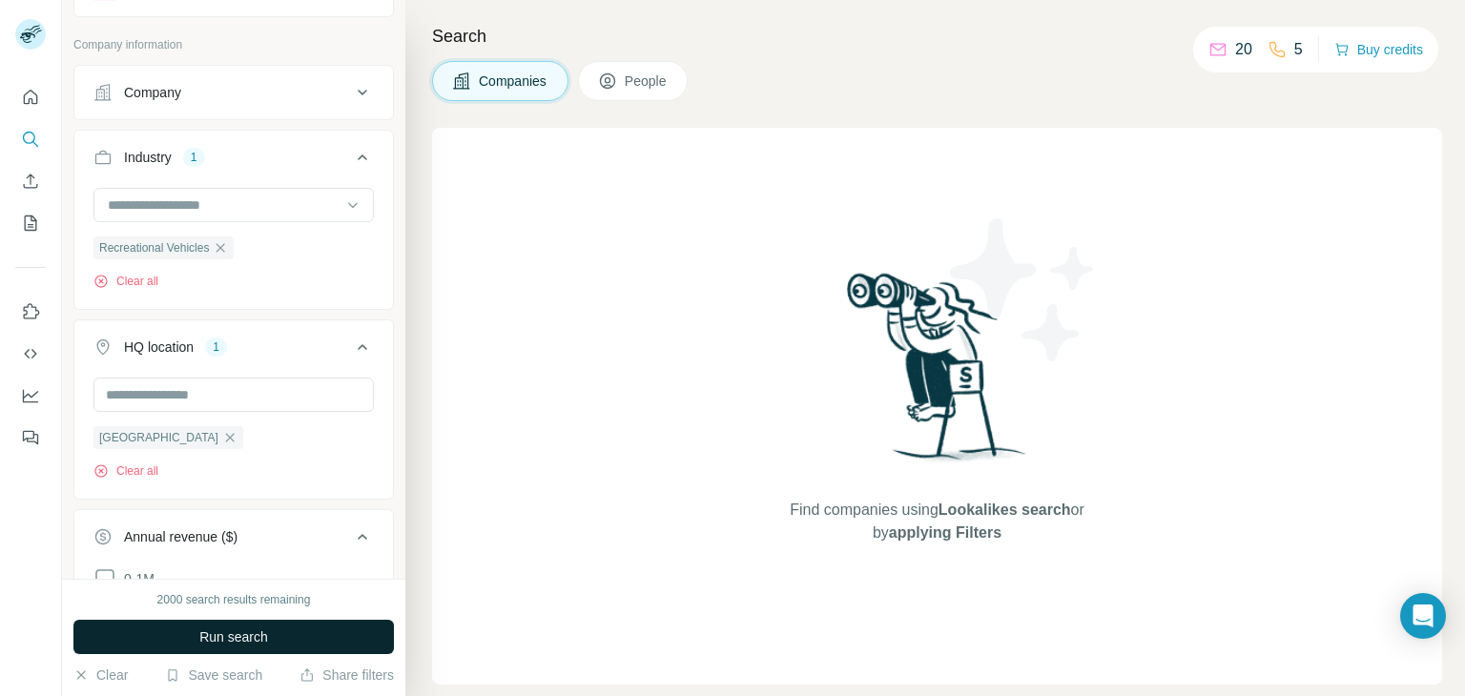
click at [151, 623] on button "Run search" at bounding box center [233, 637] width 320 height 34
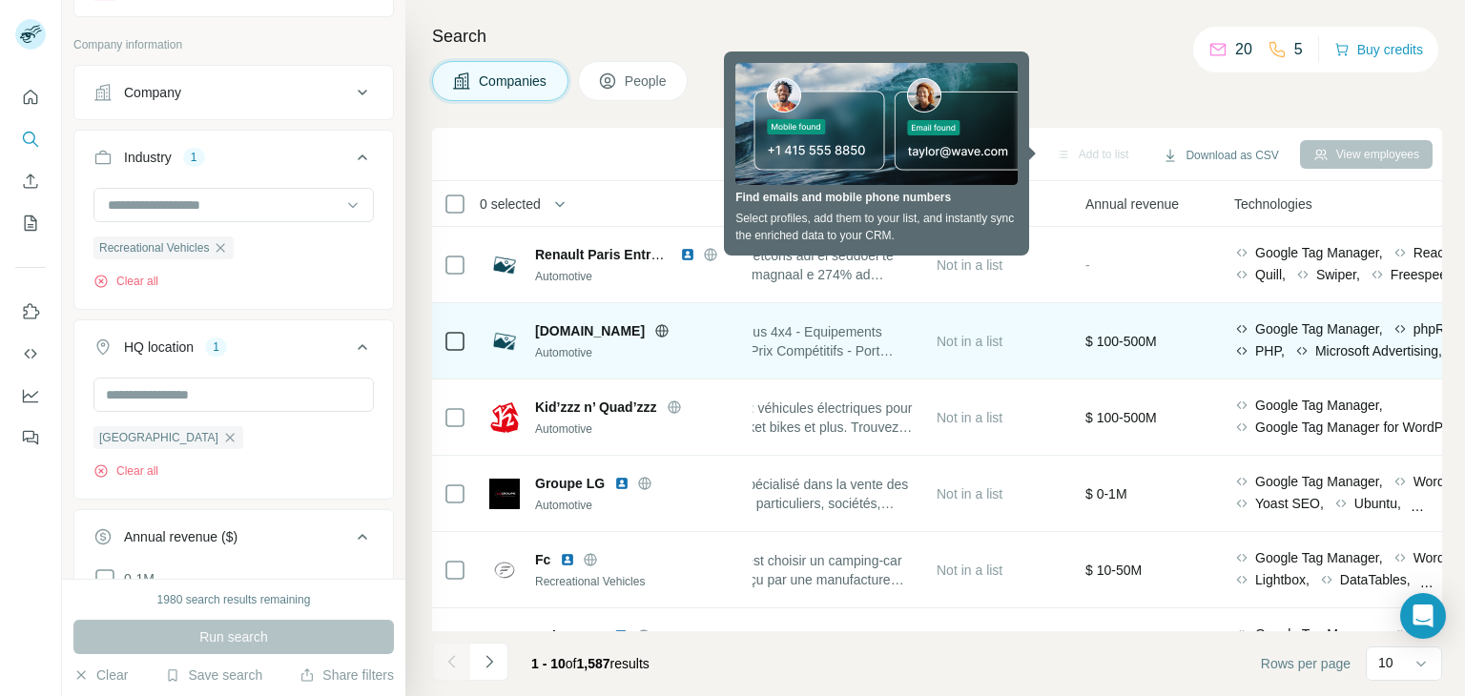
scroll to position [0, 601]
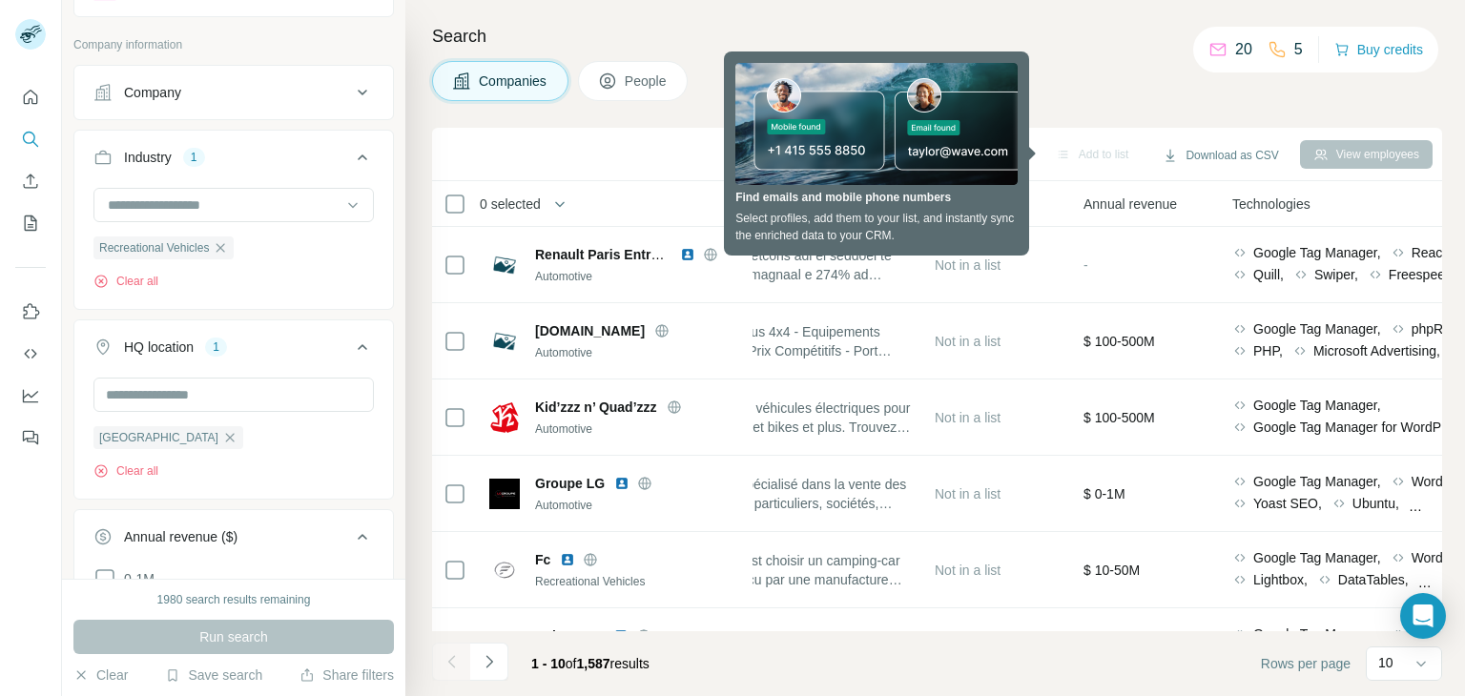
click at [1059, 81] on div "Companies People" at bounding box center [937, 81] width 1010 height 40
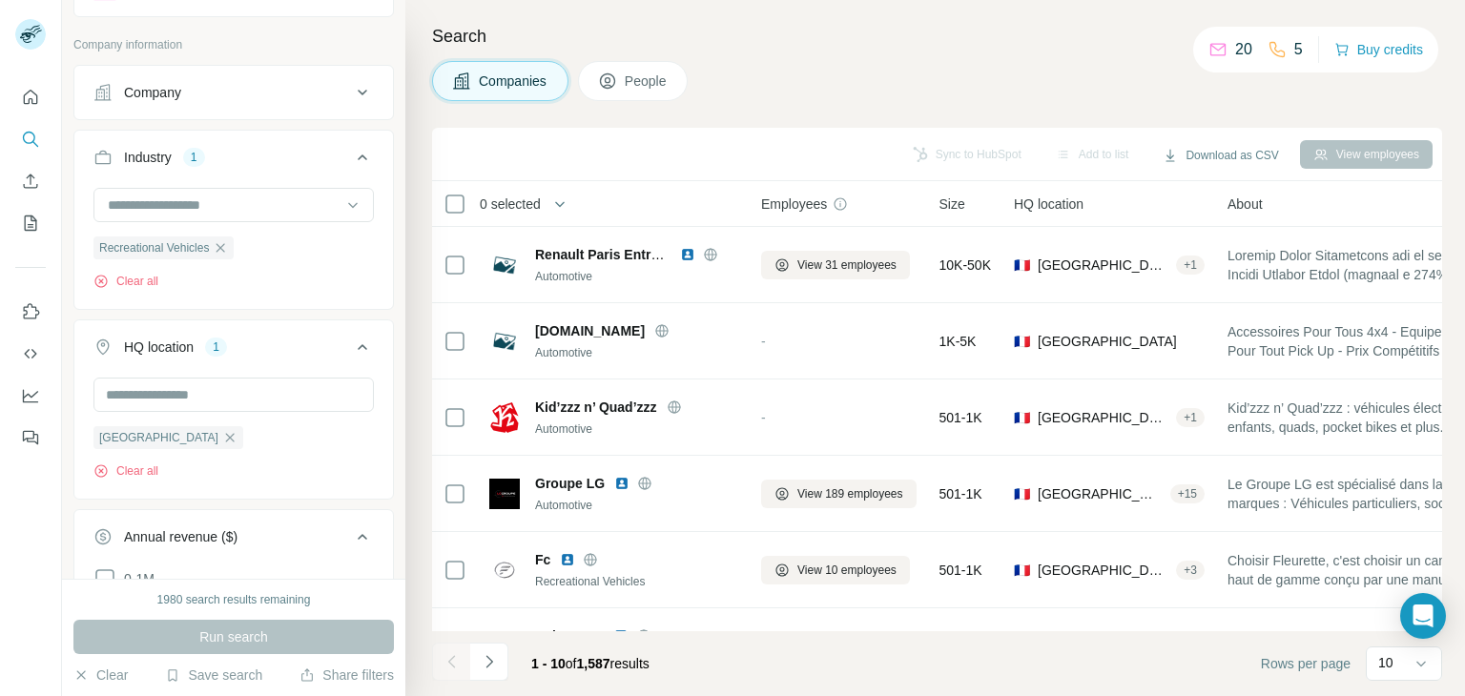
scroll to position [0, 0]
